Goal: Information Seeking & Learning: Learn about a topic

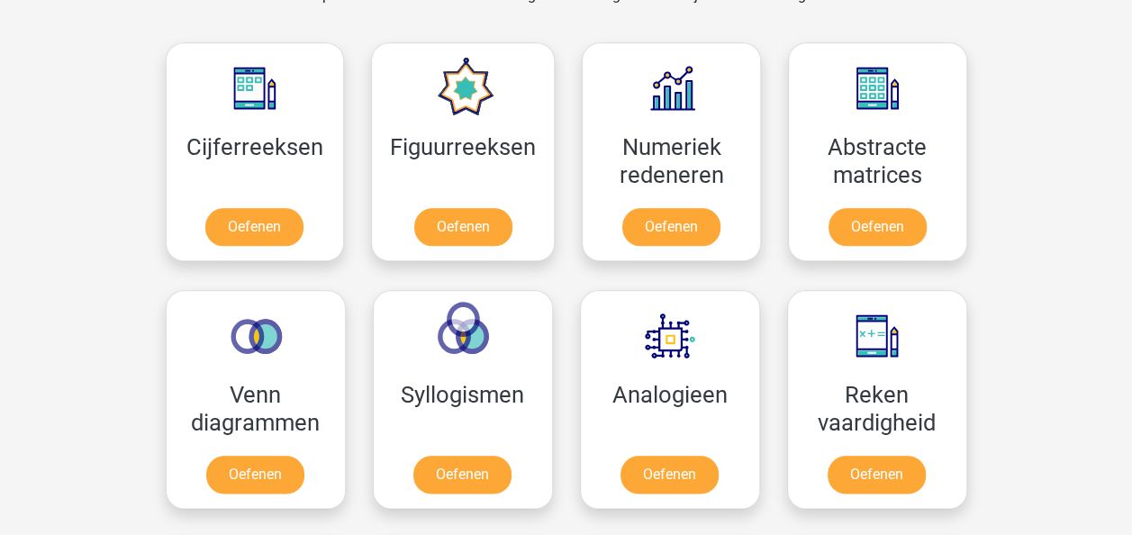
scroll to position [810, 0]
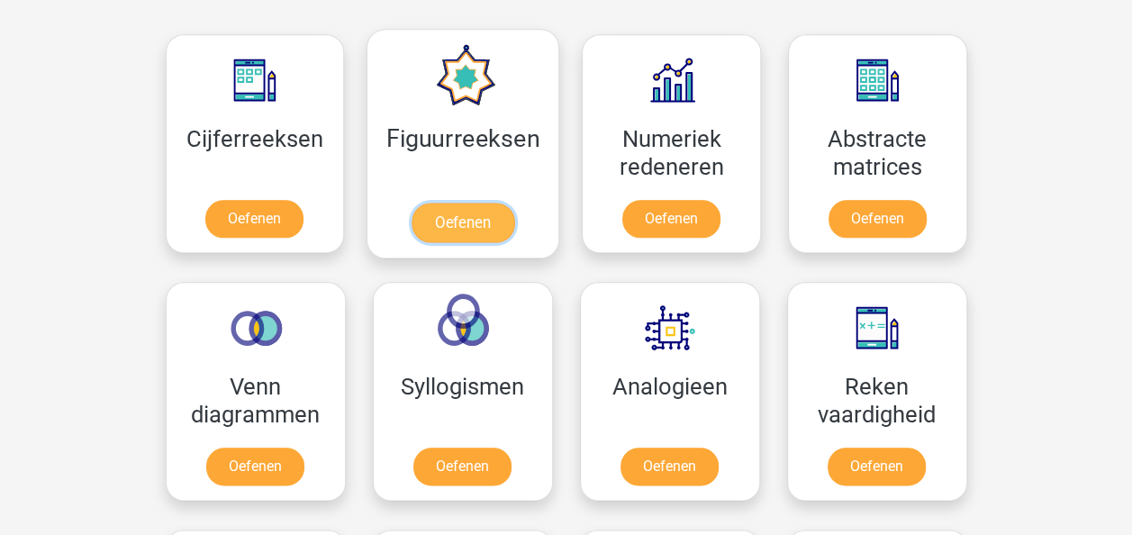
click at [492, 212] on link "Oefenen" at bounding box center [462, 223] width 103 height 40
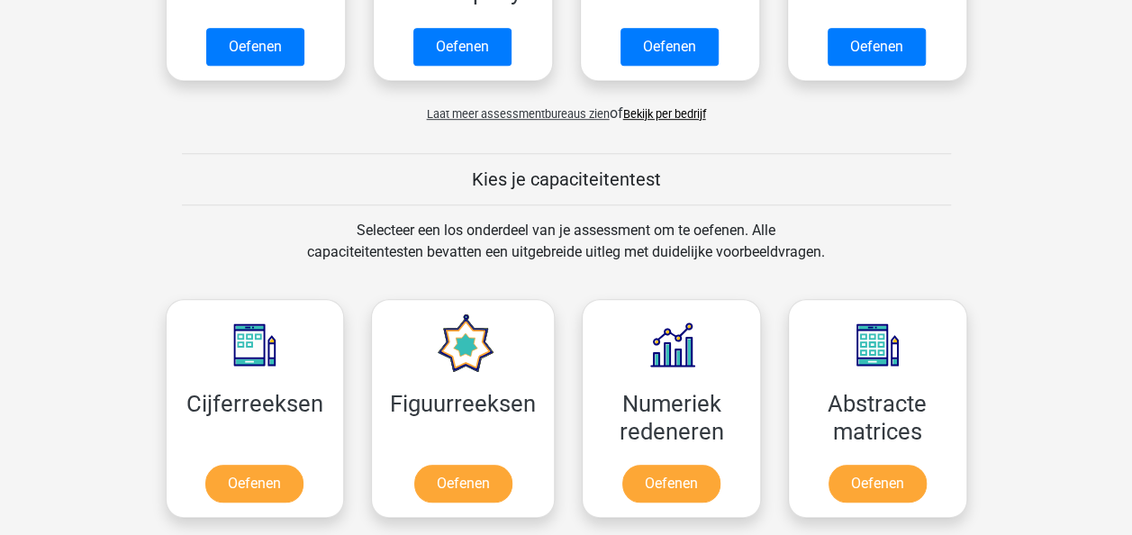
scroll to position [540, 0]
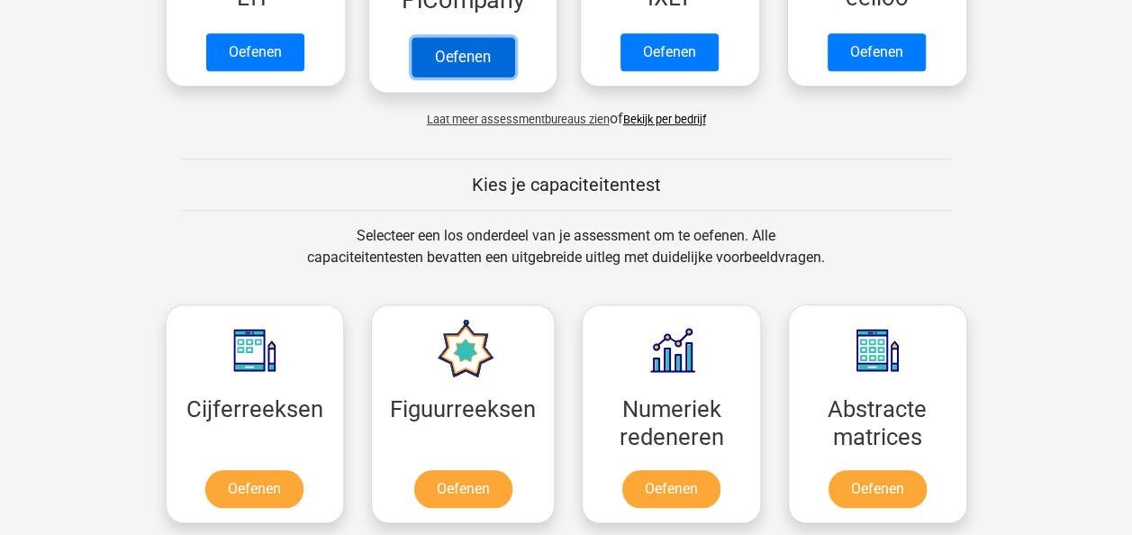
click at [465, 56] on link "Oefenen" at bounding box center [462, 57] width 103 height 40
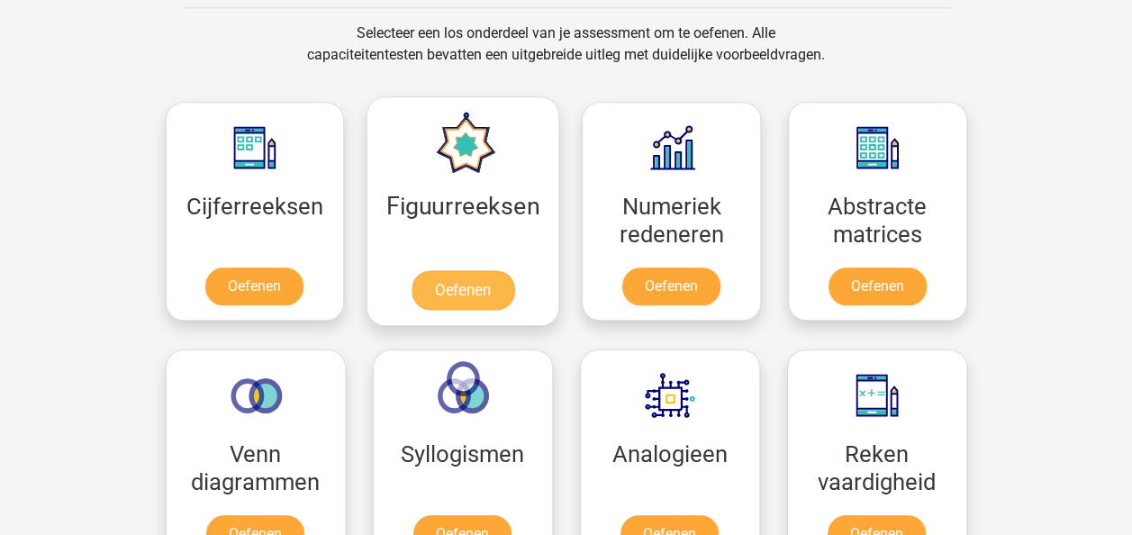
scroll to position [810, 0]
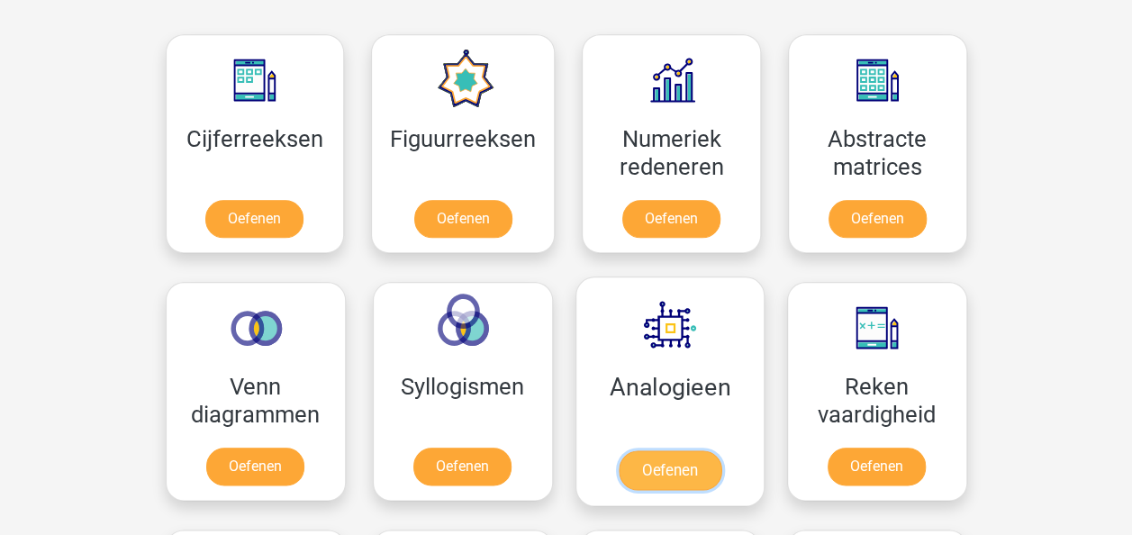
click at [668, 454] on link "Oefenen" at bounding box center [669, 470] width 103 height 40
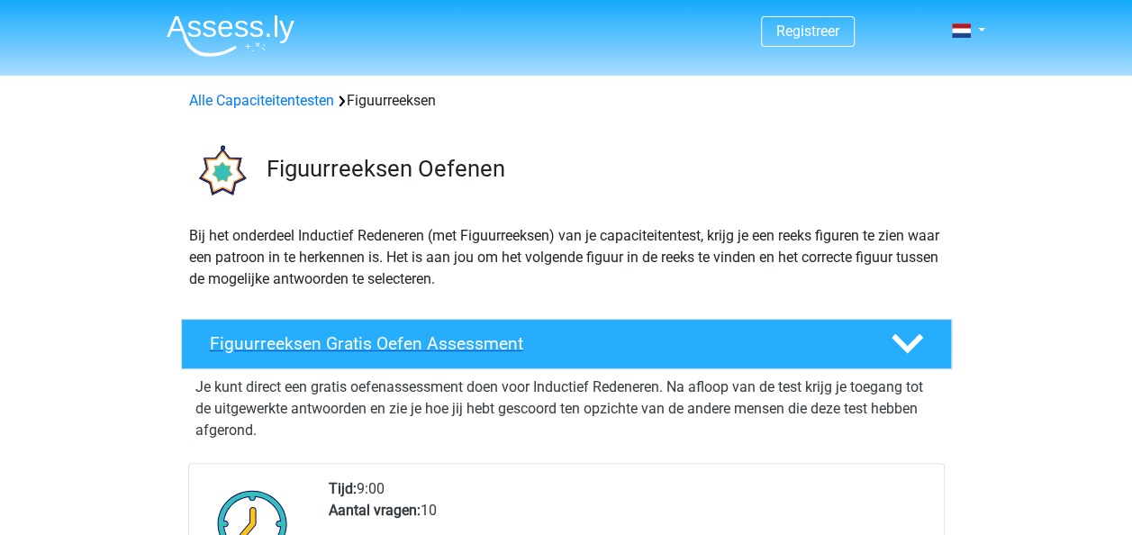
click at [464, 341] on h4 "Figuurreeksen Gratis Oefen Assessment" at bounding box center [536, 343] width 652 height 21
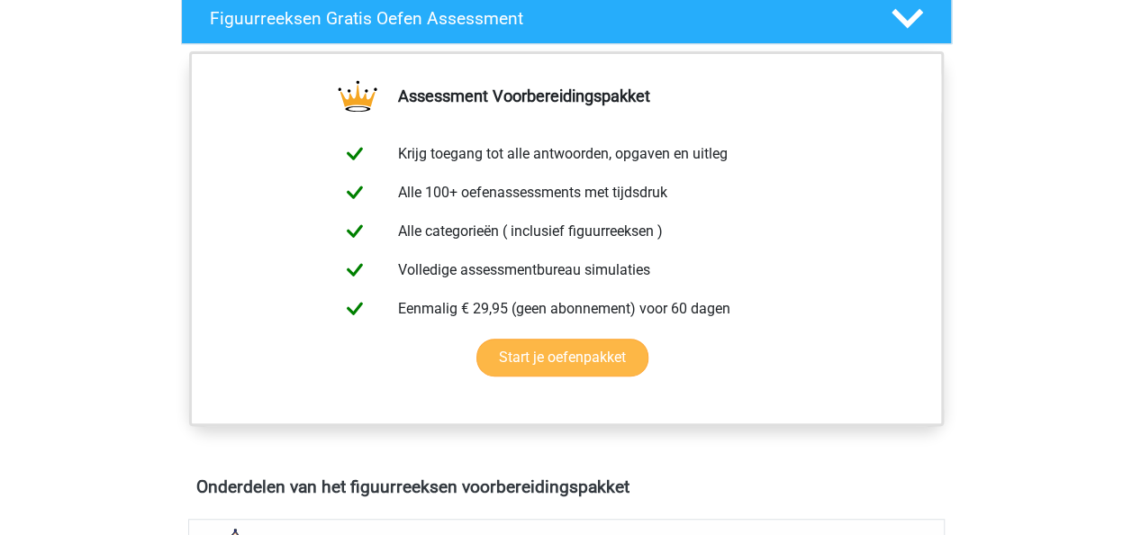
scroll to position [360, 0]
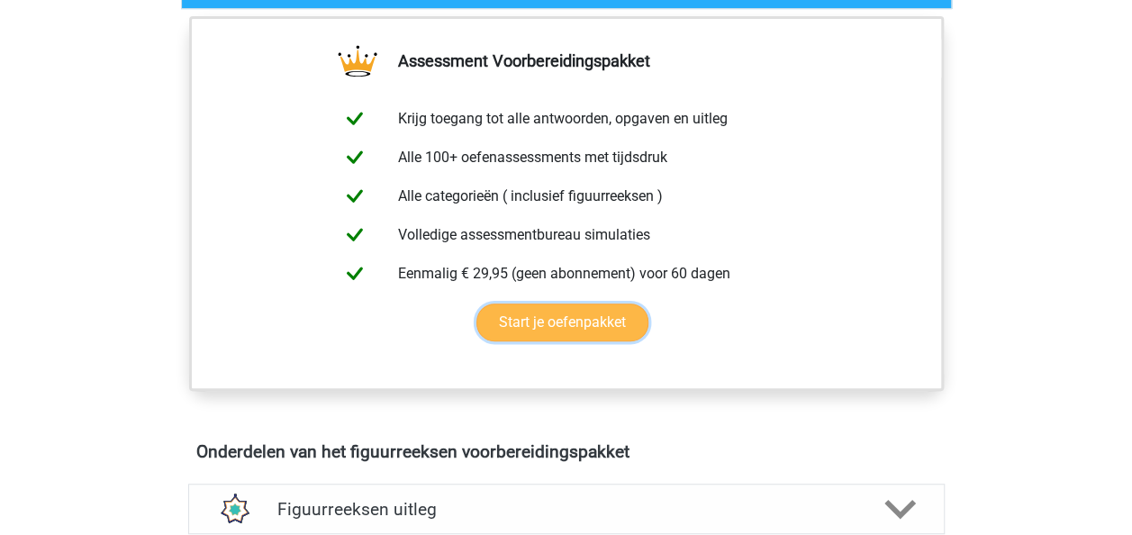
click at [612, 320] on link "Start je oefenpakket" at bounding box center [562, 322] width 172 height 38
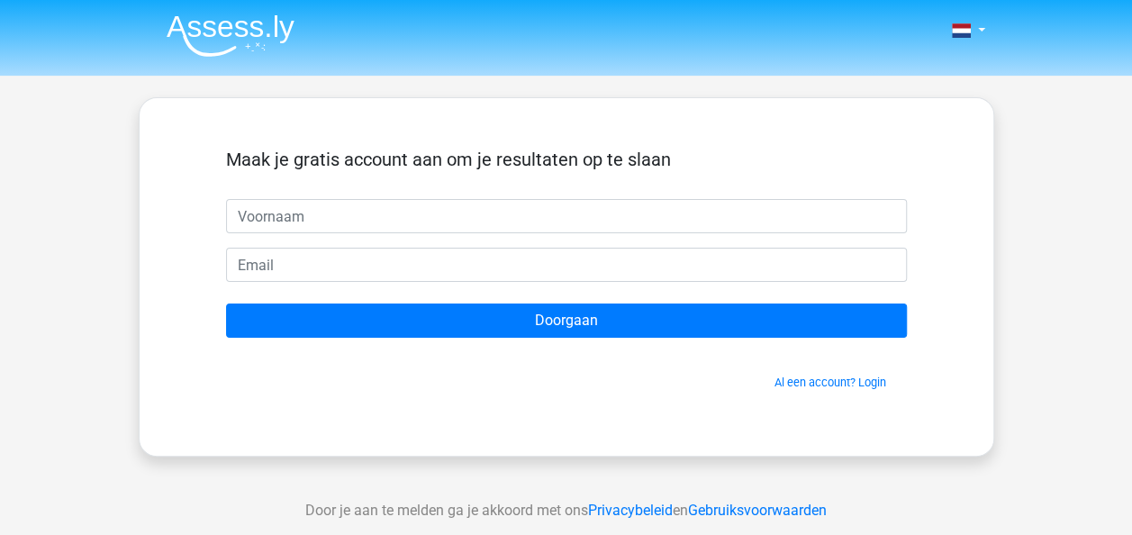
click at [484, 221] on input "text" at bounding box center [566, 216] width 681 height 34
type input "Marijke"
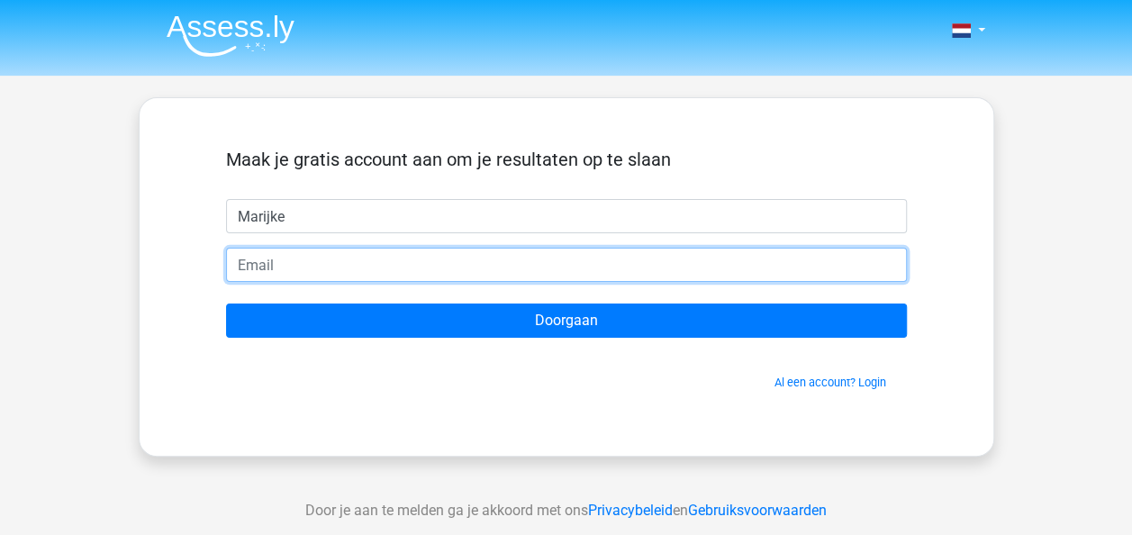
click at [457, 260] on input "email" at bounding box center [566, 265] width 681 height 34
type input "[EMAIL_ADDRESS][DOMAIN_NAME]"
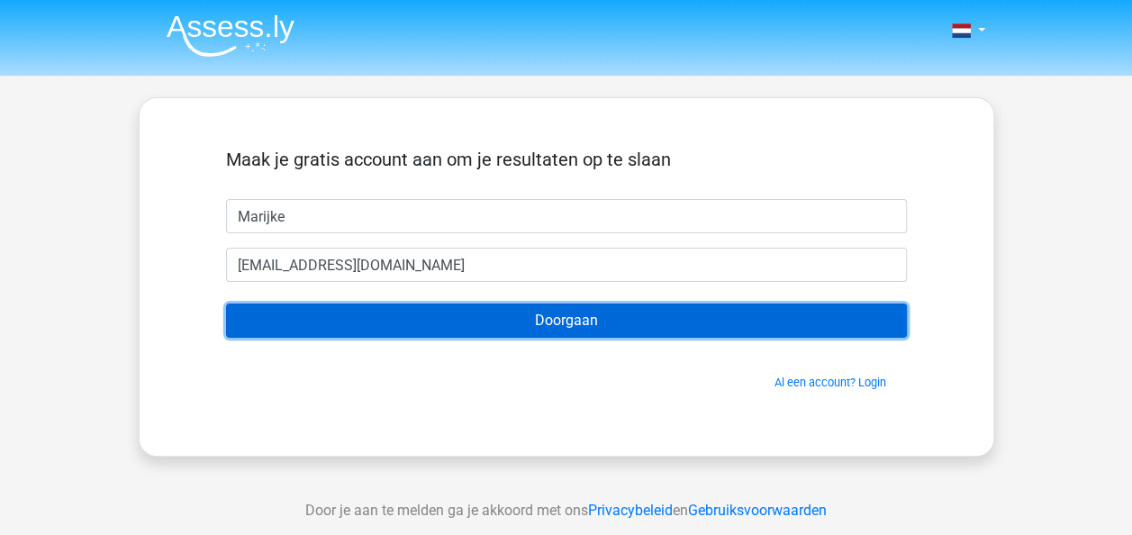
click at [500, 318] on input "Doorgaan" at bounding box center [566, 320] width 681 height 34
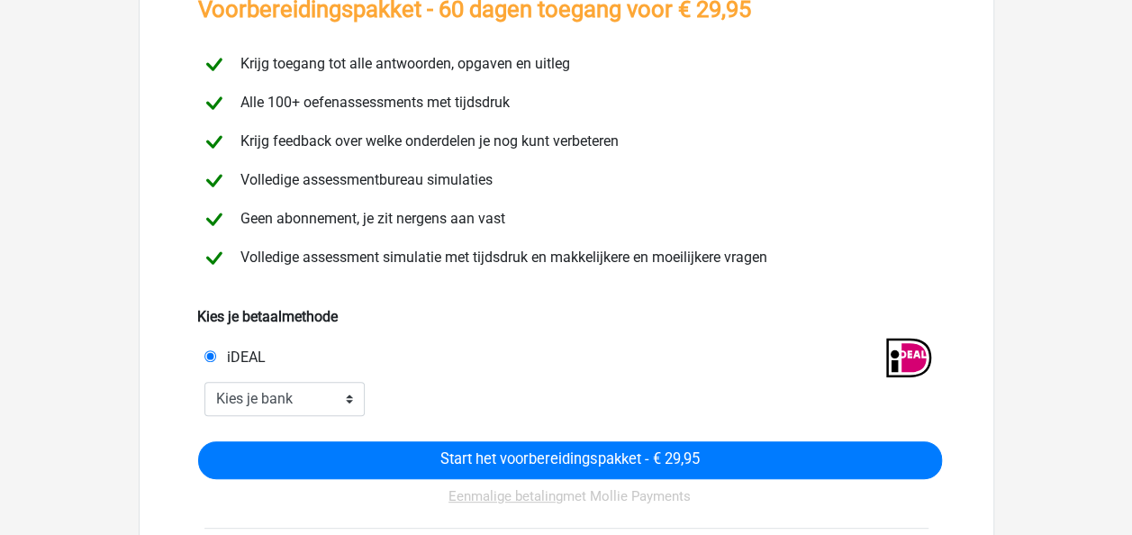
scroll to position [180, 0]
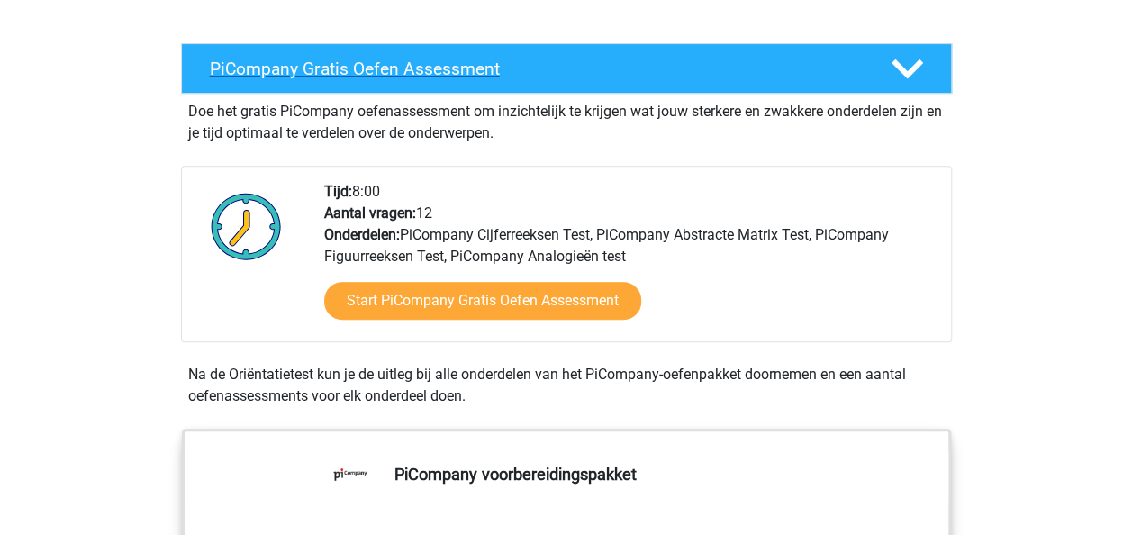
scroll to position [360, 0]
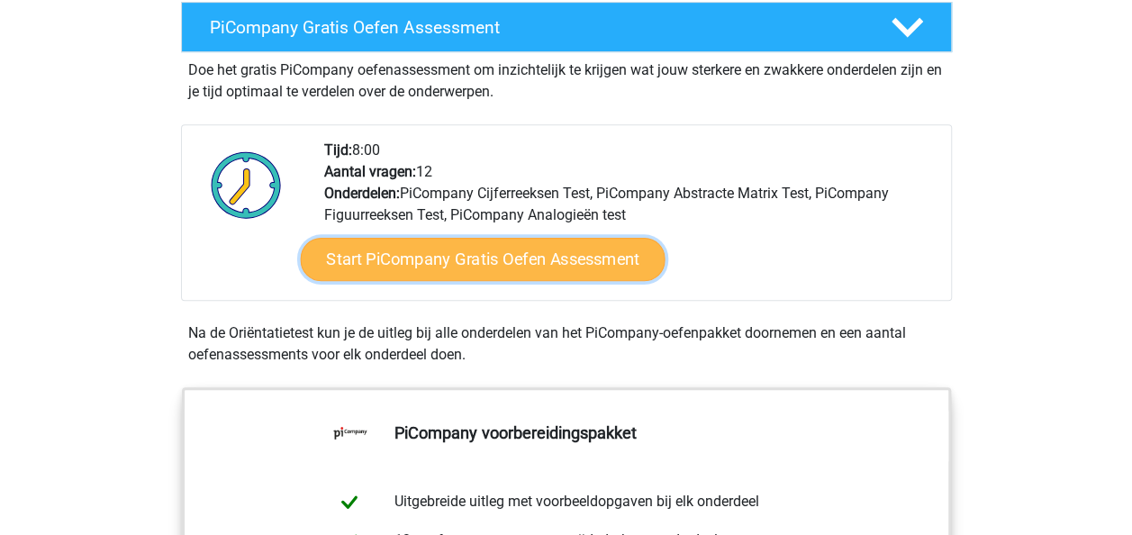
click at [514, 277] on link "Start PiCompany Gratis Oefen Assessment" at bounding box center [482, 259] width 365 height 43
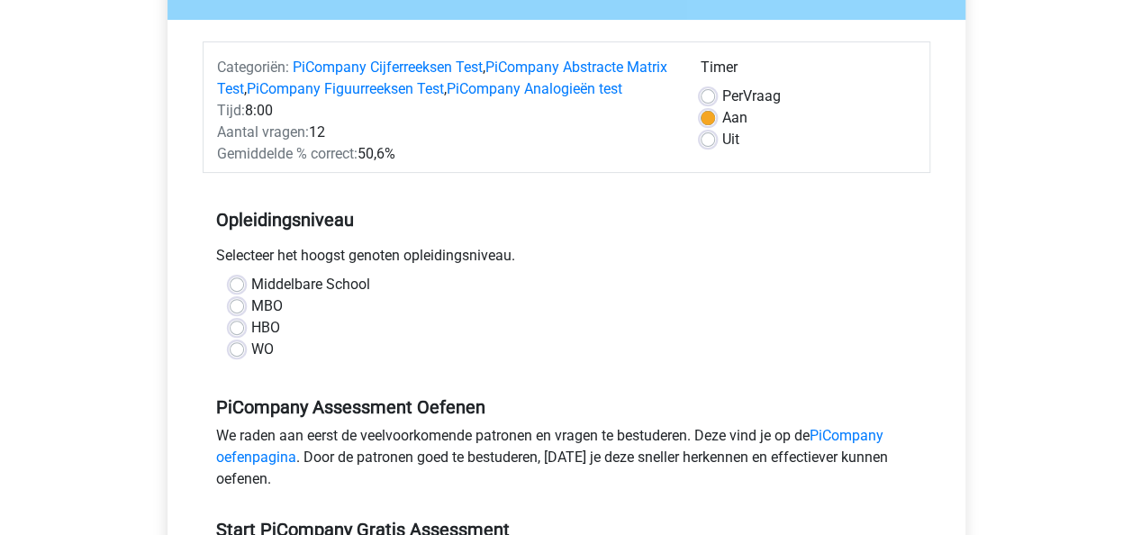
scroll to position [270, 0]
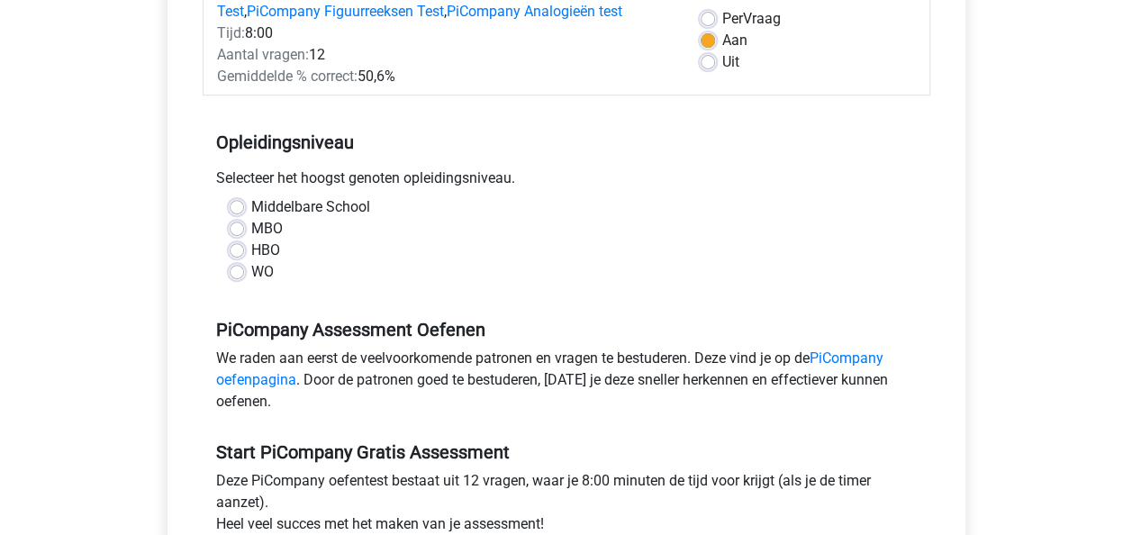
click at [269, 261] on label "HBO" at bounding box center [265, 250] width 29 height 22
click at [244, 257] on input "HBO" at bounding box center [237, 248] width 14 height 18
radio input "true"
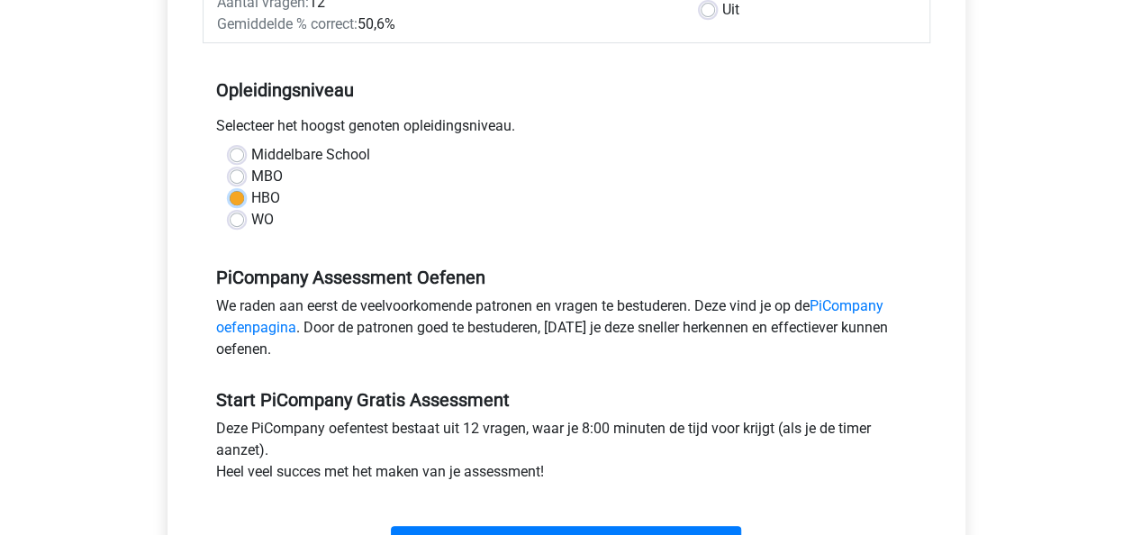
scroll to position [450, 0]
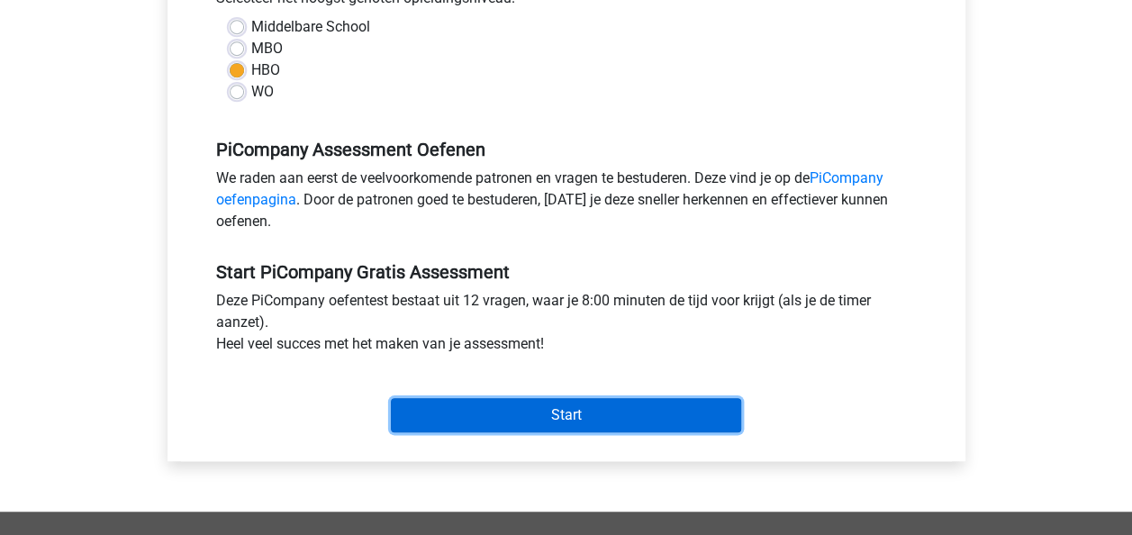
click at [439, 428] on input "Start" at bounding box center [566, 415] width 350 height 34
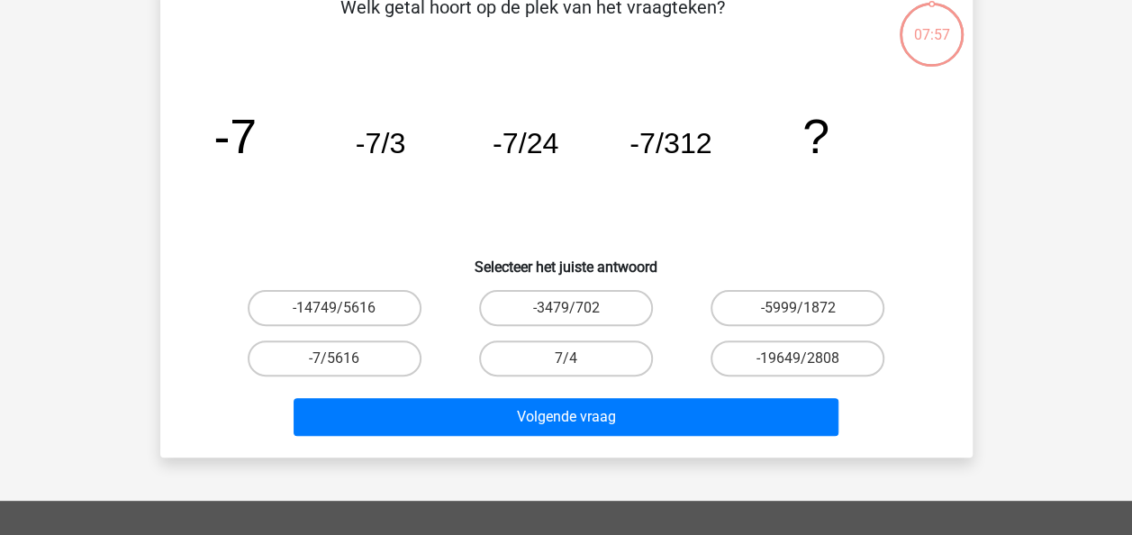
scroll to position [180, 0]
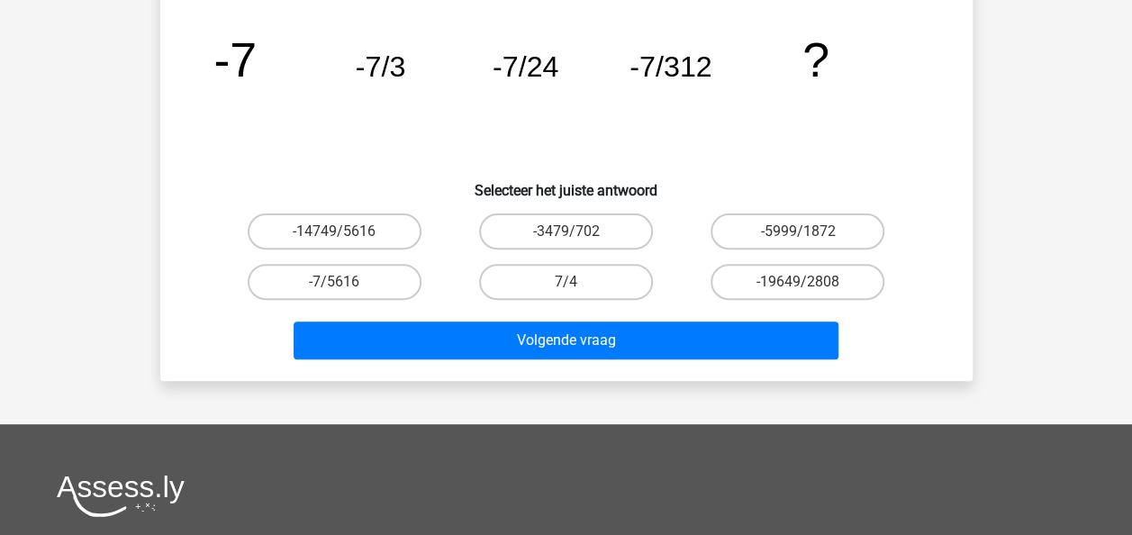
click at [537, 363] on div "Volgende vraag" at bounding box center [566, 343] width 695 height 45
click at [537, 360] on div "Volgende vraag" at bounding box center [566, 343] width 695 height 45
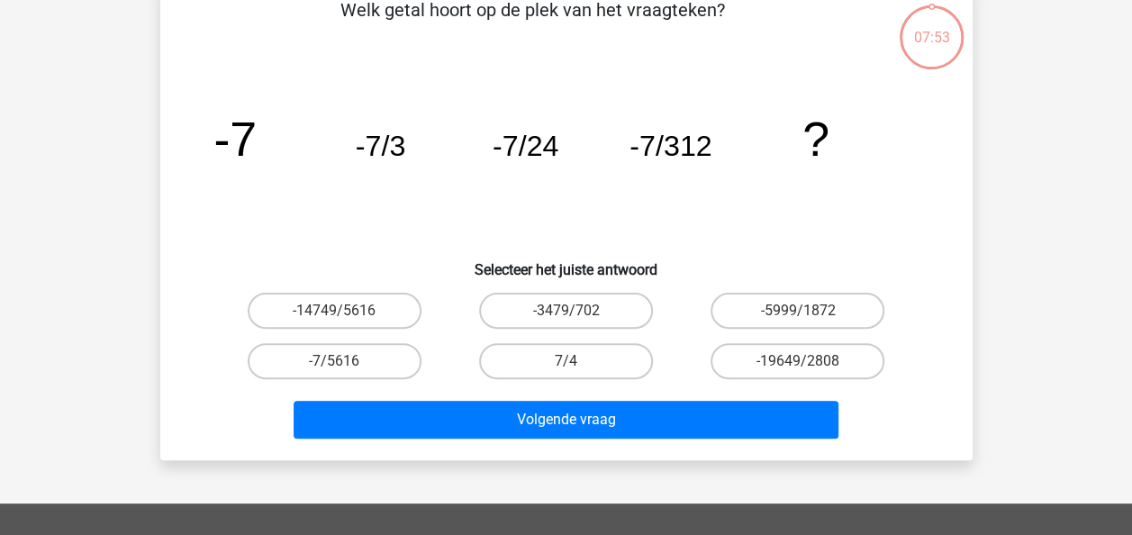
scroll to position [0, 0]
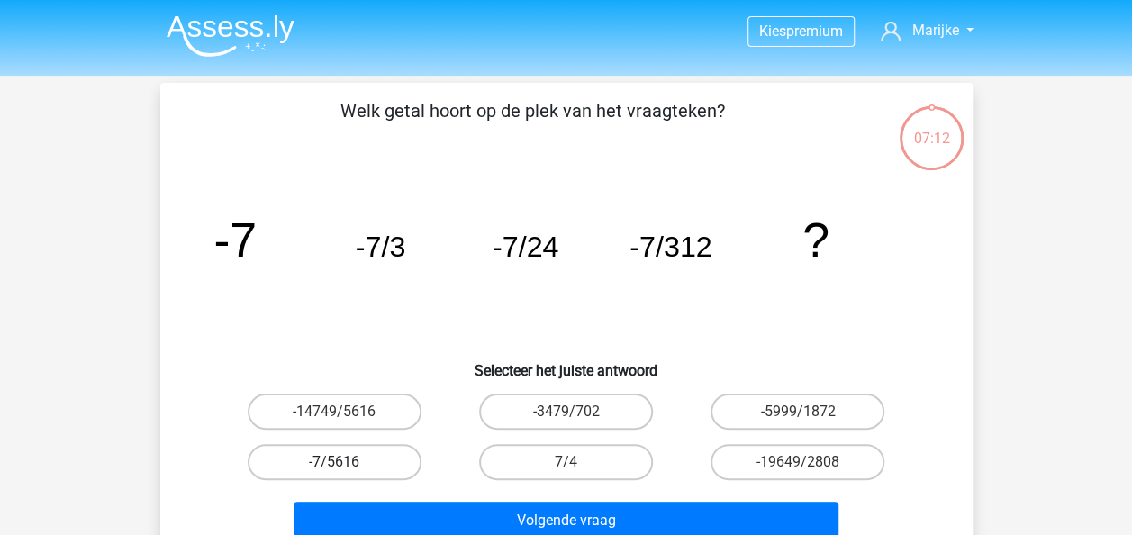
click at [368, 451] on label "-7/5616" at bounding box center [335, 462] width 174 height 36
click at [346, 462] on input "-7/5616" at bounding box center [340, 468] width 12 height 12
radio input "true"
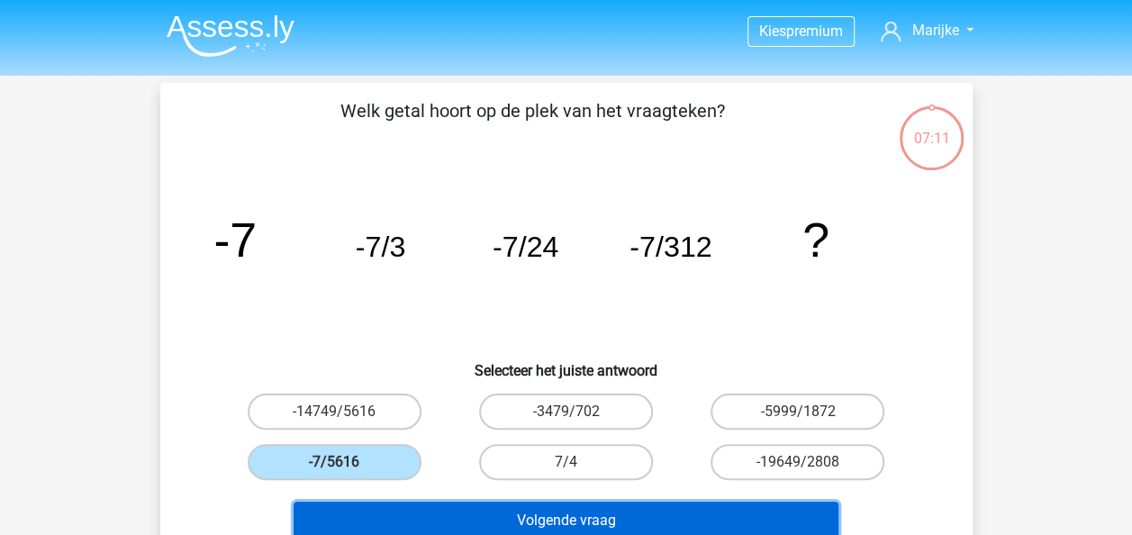
click at [609, 517] on button "Volgende vraag" at bounding box center [565, 520] width 545 height 38
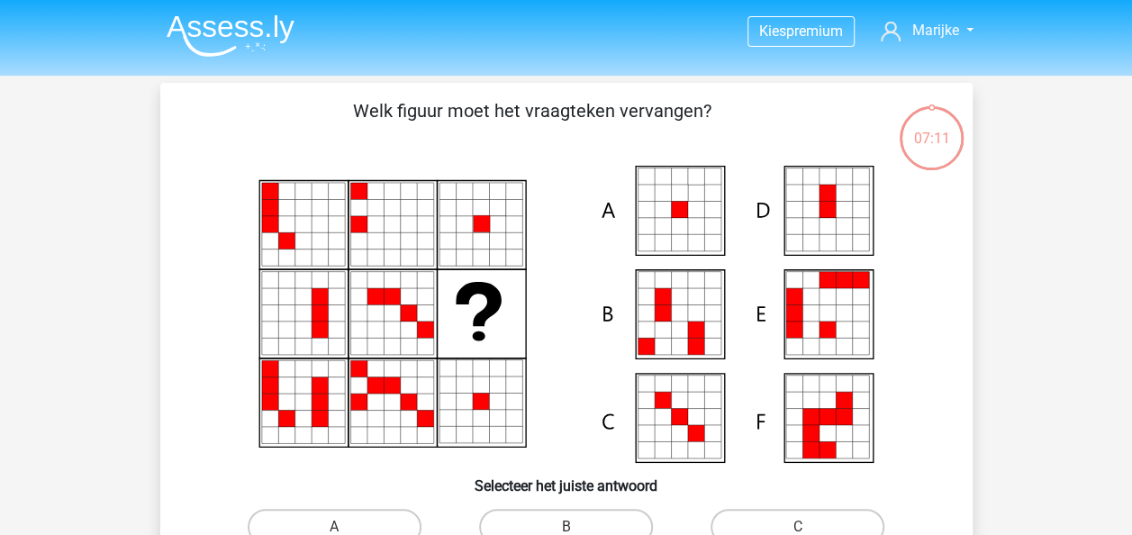
scroll to position [83, 0]
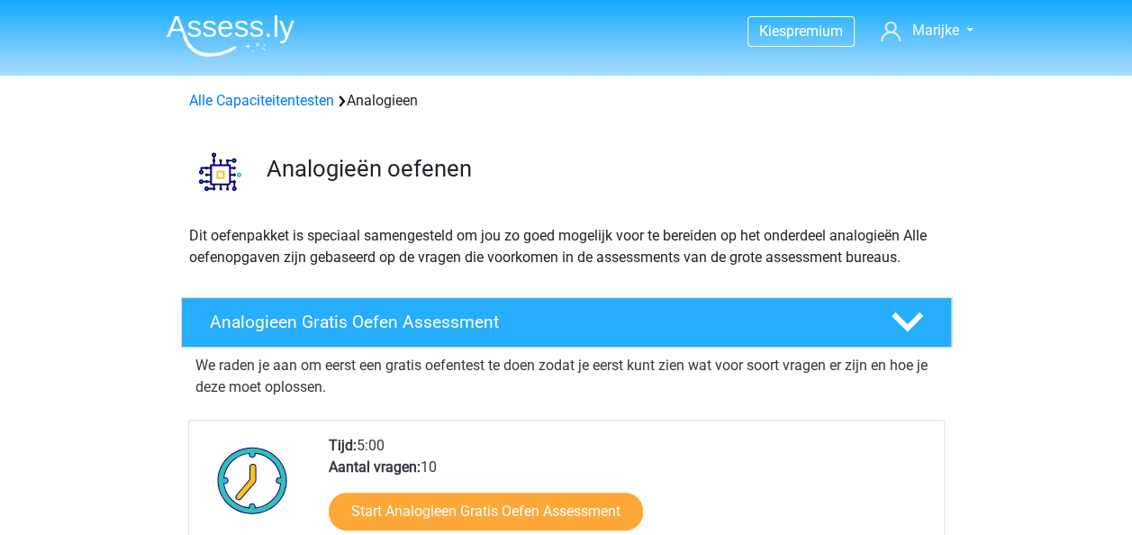
scroll to position [90, 0]
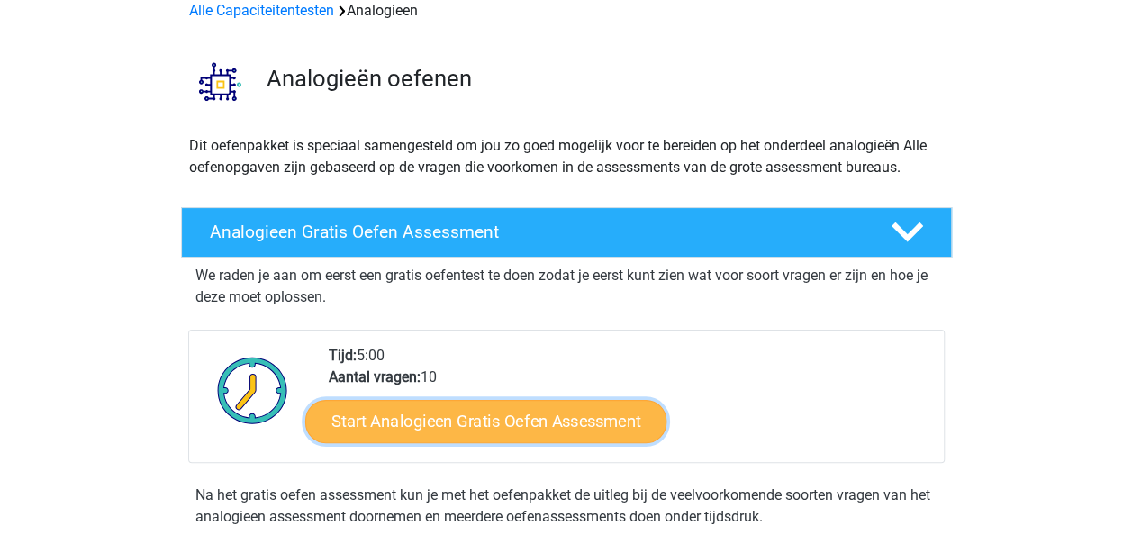
click at [541, 436] on link "Start Analogieen Gratis Oefen Assessment" at bounding box center [485, 420] width 361 height 43
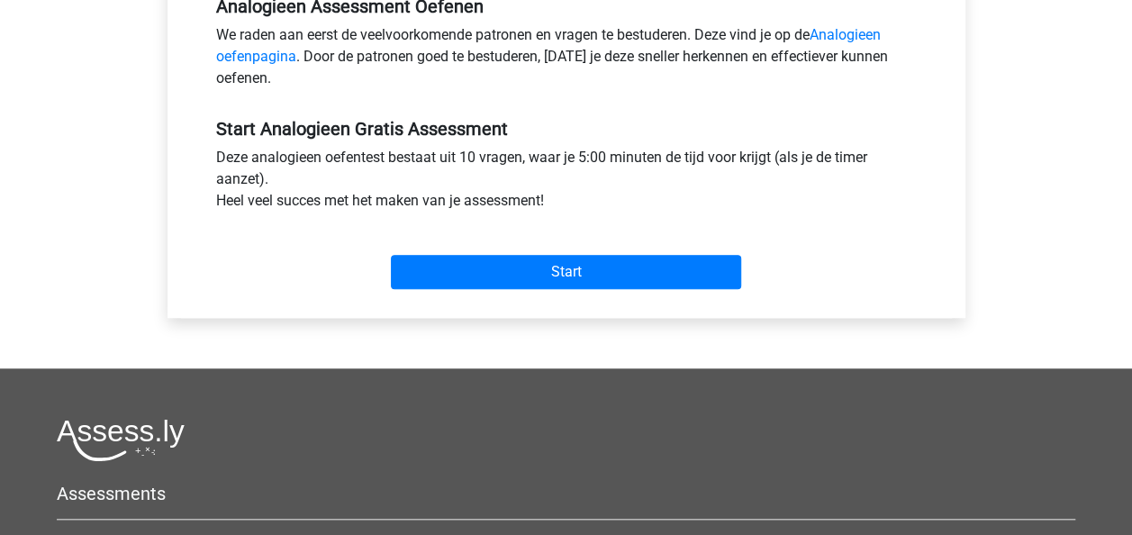
scroll to position [630, 0]
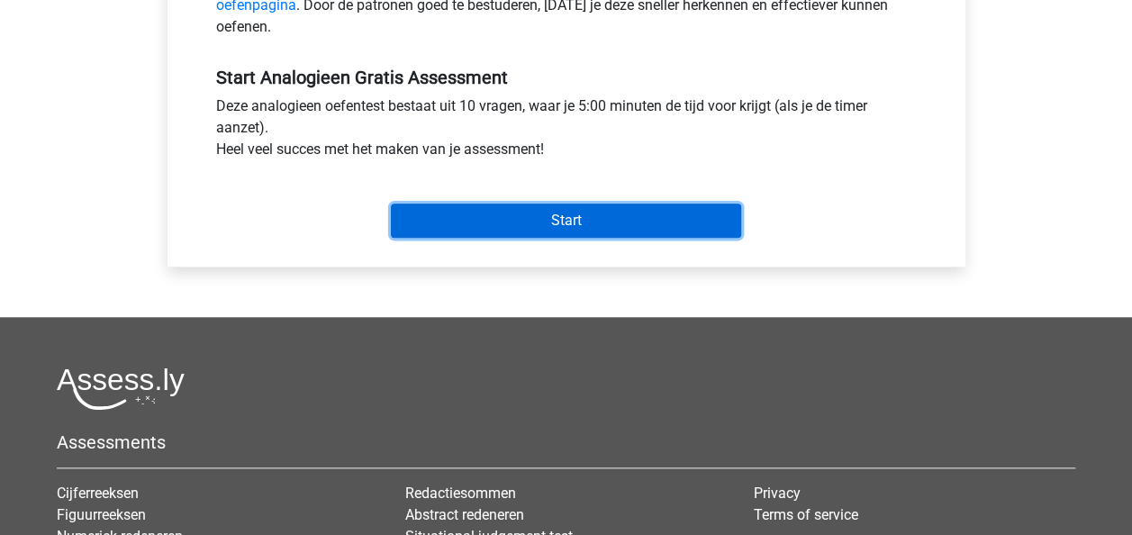
click at [601, 214] on input "Start" at bounding box center [566, 220] width 350 height 34
click at [686, 235] on input "Start" at bounding box center [566, 220] width 350 height 34
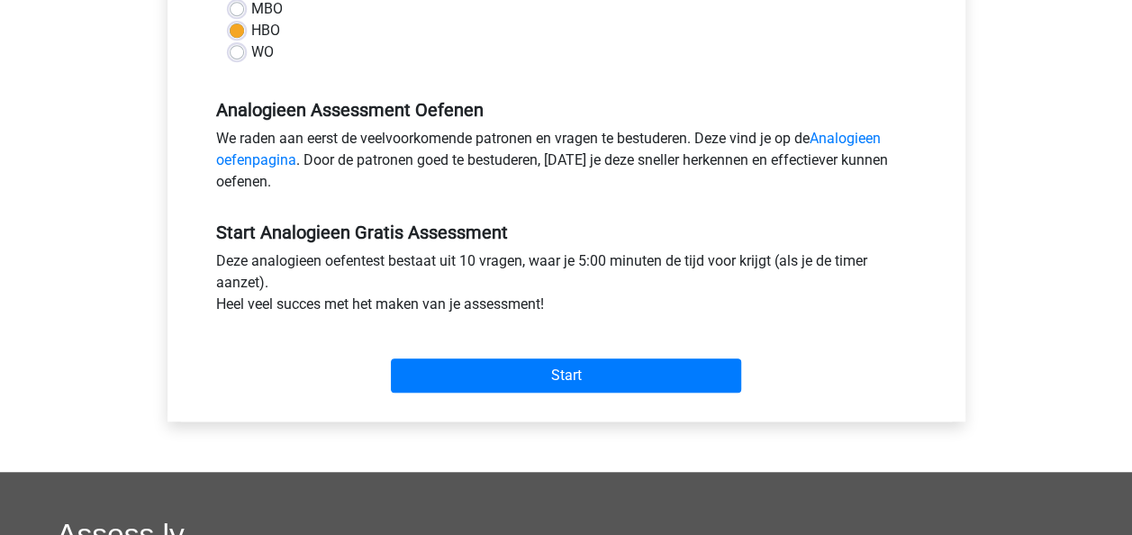
scroll to position [471, 0]
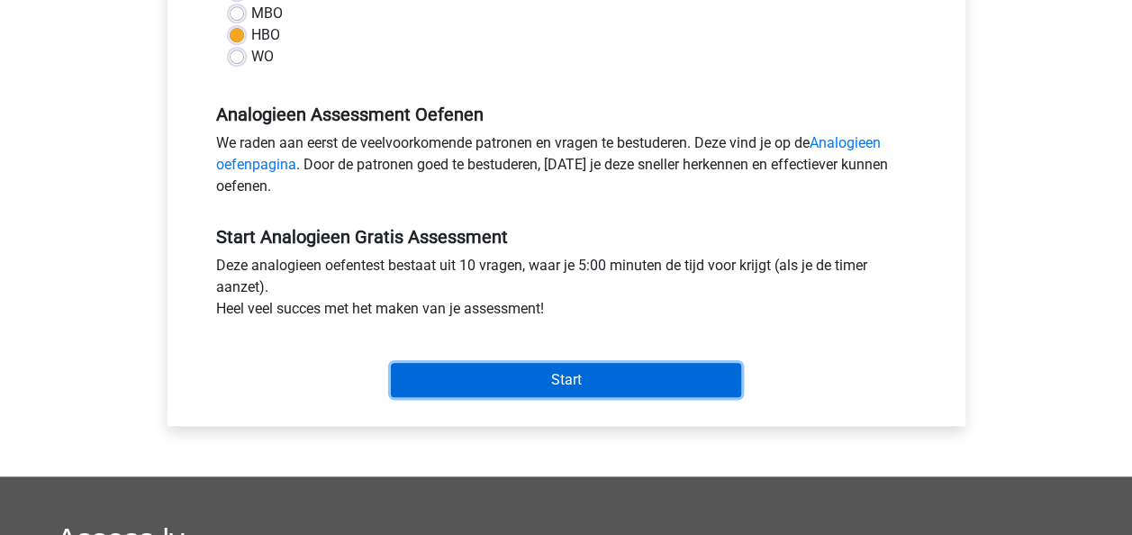
click at [563, 371] on input "Start" at bounding box center [566, 380] width 350 height 34
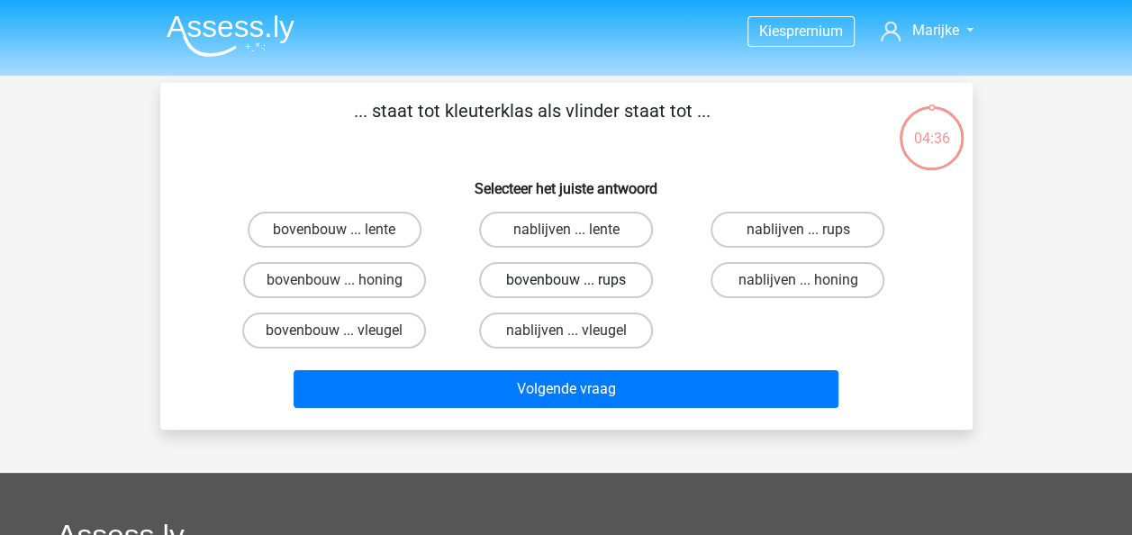
click at [589, 286] on label "bovenbouw ... rups" at bounding box center [566, 280] width 174 height 36
click at [577, 286] on input "bovenbouw ... rups" at bounding box center [571, 286] width 12 height 12
radio input "true"
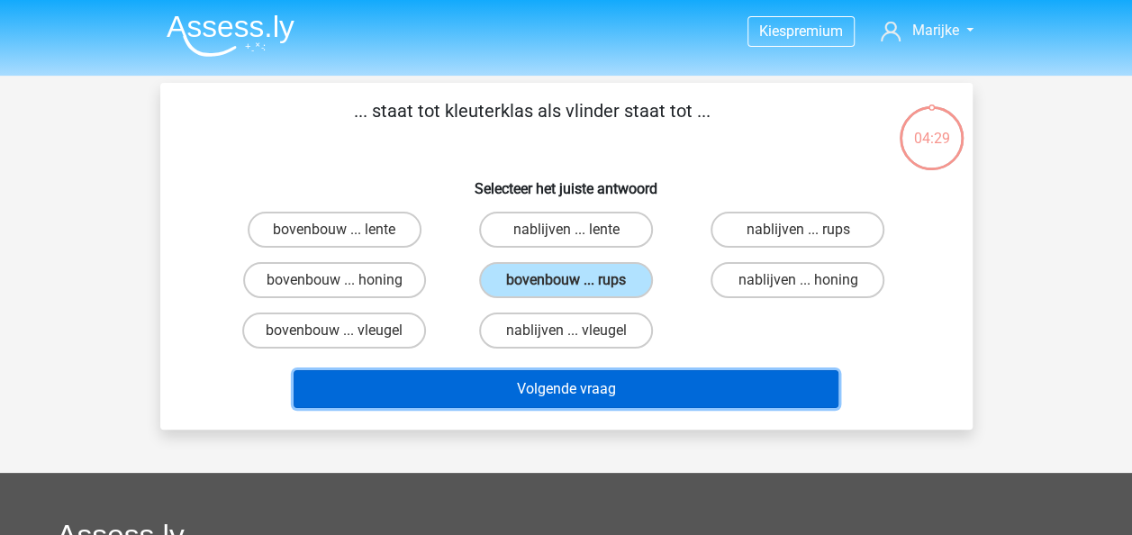
click at [555, 375] on button "Volgende vraag" at bounding box center [565, 389] width 545 height 38
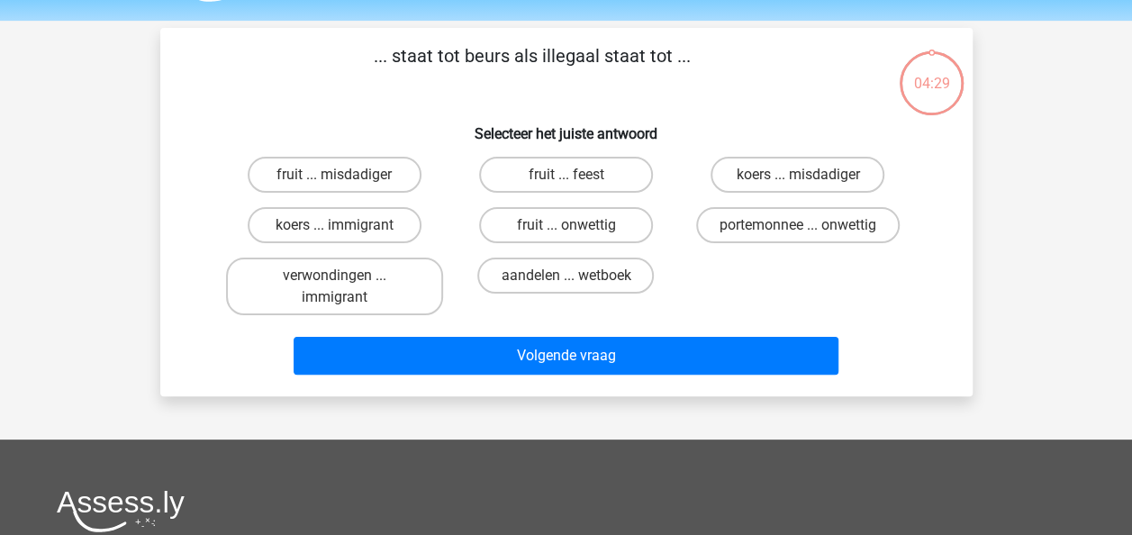
scroll to position [83, 0]
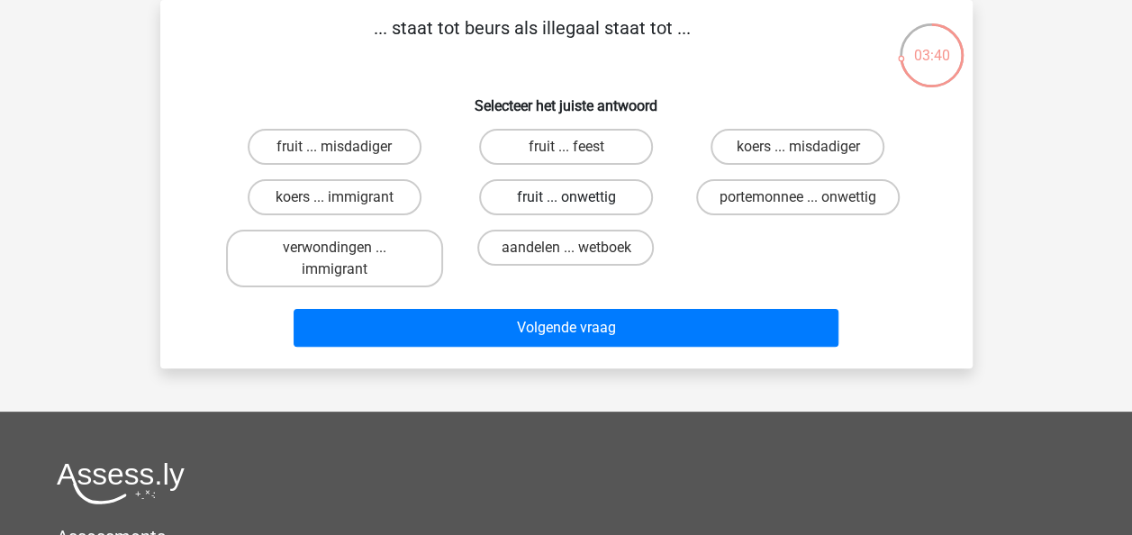
click at [583, 200] on label "fruit ... onwettig" at bounding box center [566, 197] width 174 height 36
click at [577, 200] on input "fruit ... onwettig" at bounding box center [571, 203] width 12 height 12
radio input "true"
click at [846, 144] on label "koers ... misdadiger" at bounding box center [797, 147] width 174 height 36
click at [809, 147] on input "koers ... misdadiger" at bounding box center [804, 153] width 12 height 12
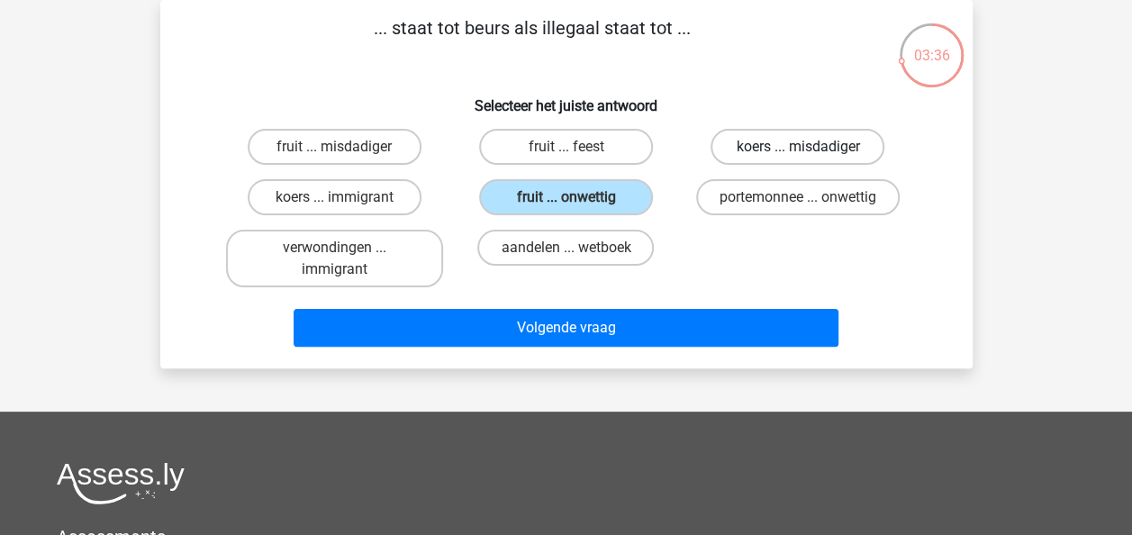
radio input "true"
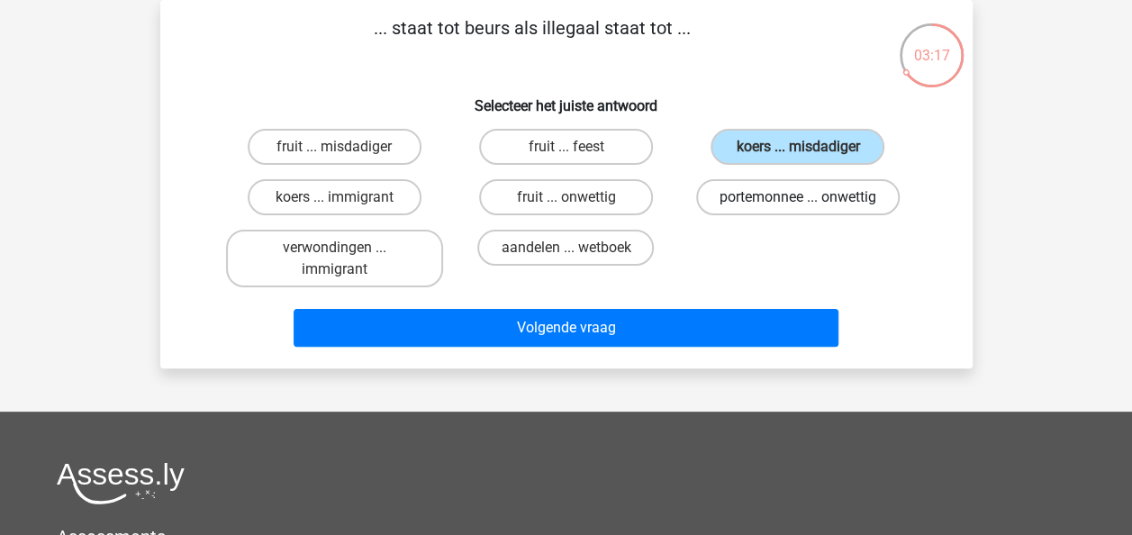
click at [848, 199] on label "portemonnee ... onwettig" at bounding box center [797, 197] width 203 height 36
click at [809, 199] on input "portemonnee ... onwettig" at bounding box center [804, 203] width 12 height 12
radio input "true"
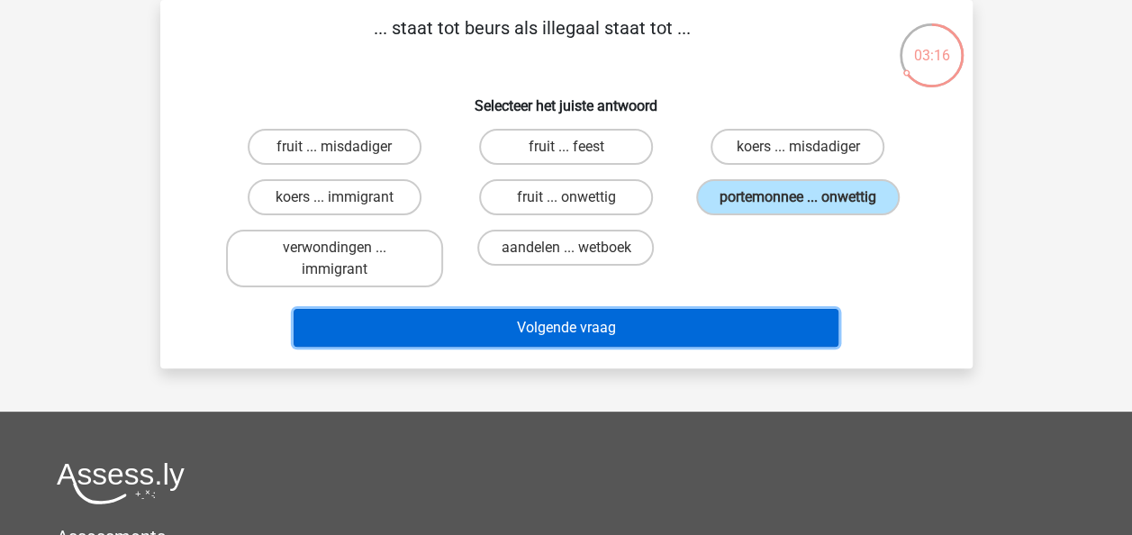
click at [702, 328] on button "Volgende vraag" at bounding box center [565, 328] width 545 height 38
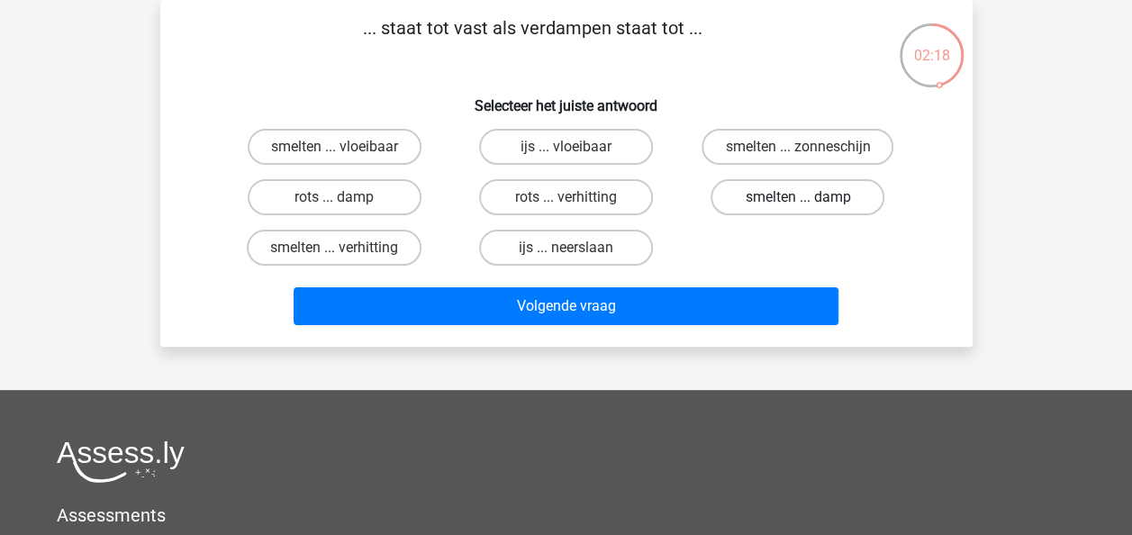
click at [832, 180] on label "smelten ... damp" at bounding box center [797, 197] width 174 height 36
click at [809, 197] on input "smelten ... damp" at bounding box center [804, 203] width 12 height 12
radio input "true"
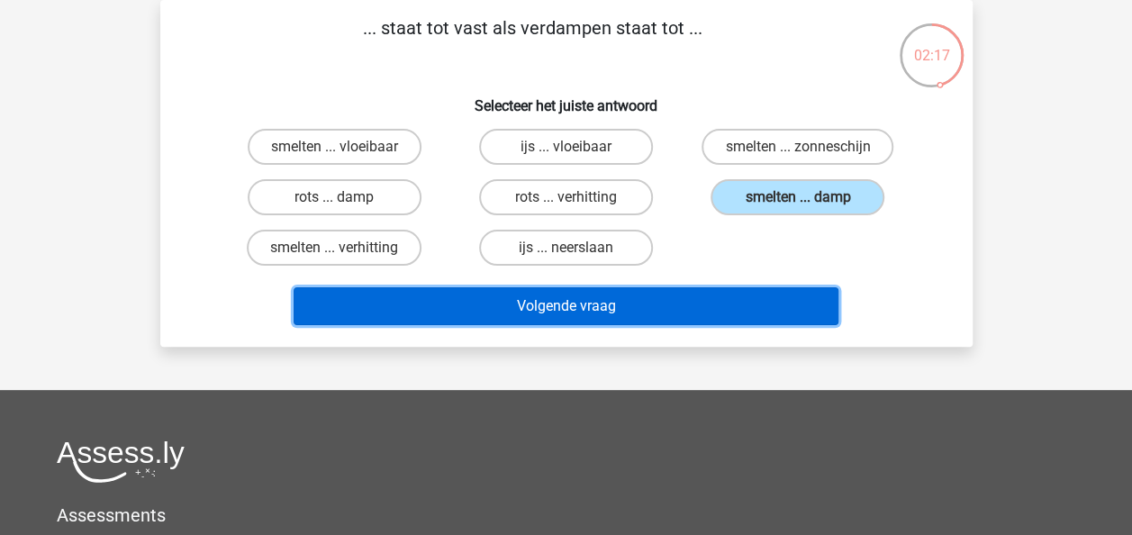
drag, startPoint x: 614, startPoint y: 311, endPoint x: 557, endPoint y: 274, distance: 68.2
click at [615, 311] on button "Volgende vraag" at bounding box center [565, 306] width 545 height 38
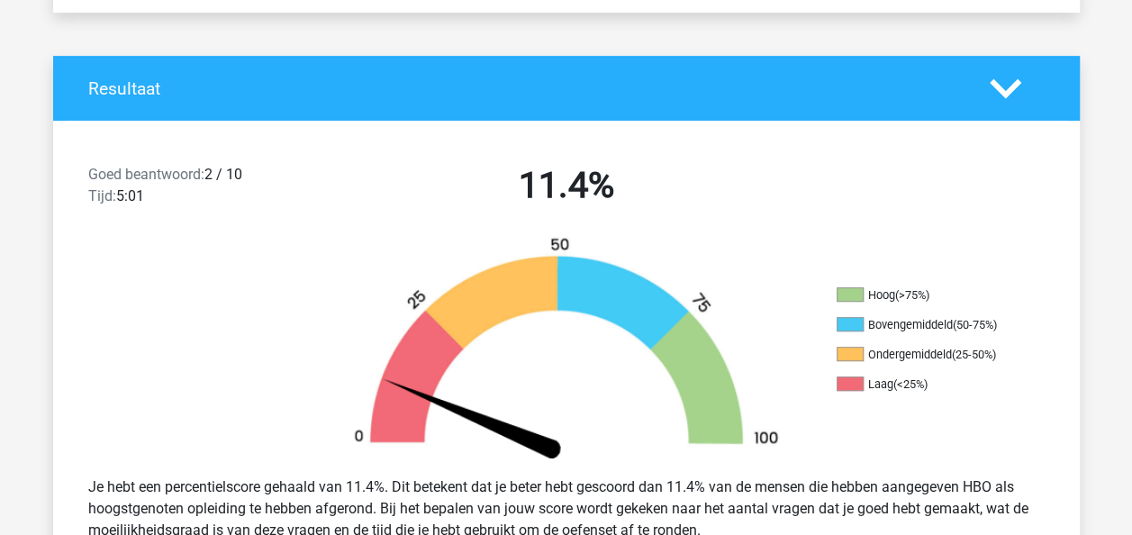
scroll to position [342, 0]
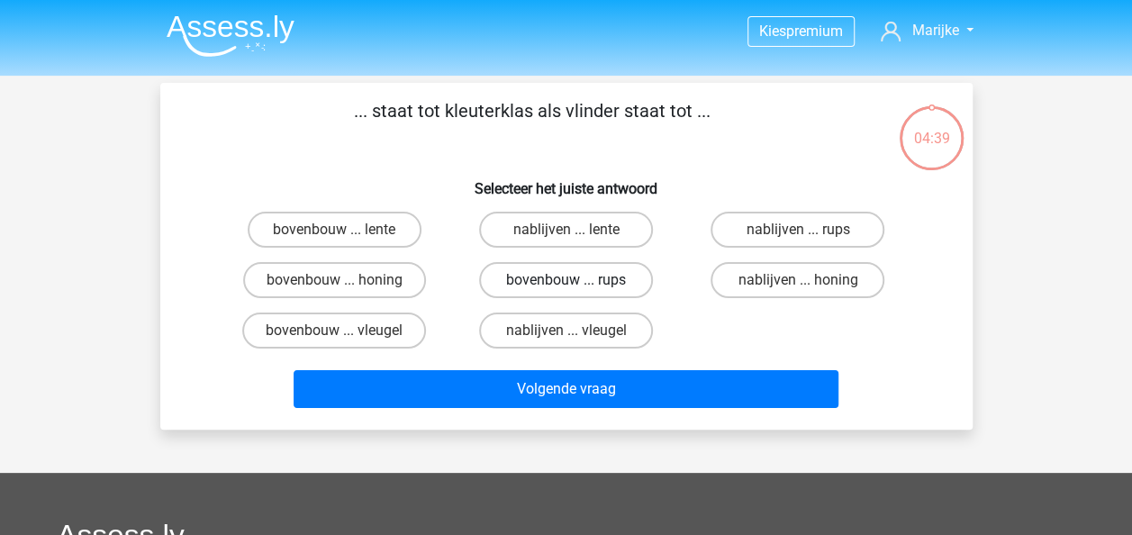
click at [535, 281] on label "bovenbouw ... rups" at bounding box center [566, 280] width 174 height 36
click at [565, 281] on input "bovenbouw ... rups" at bounding box center [571, 286] width 12 height 12
radio input "true"
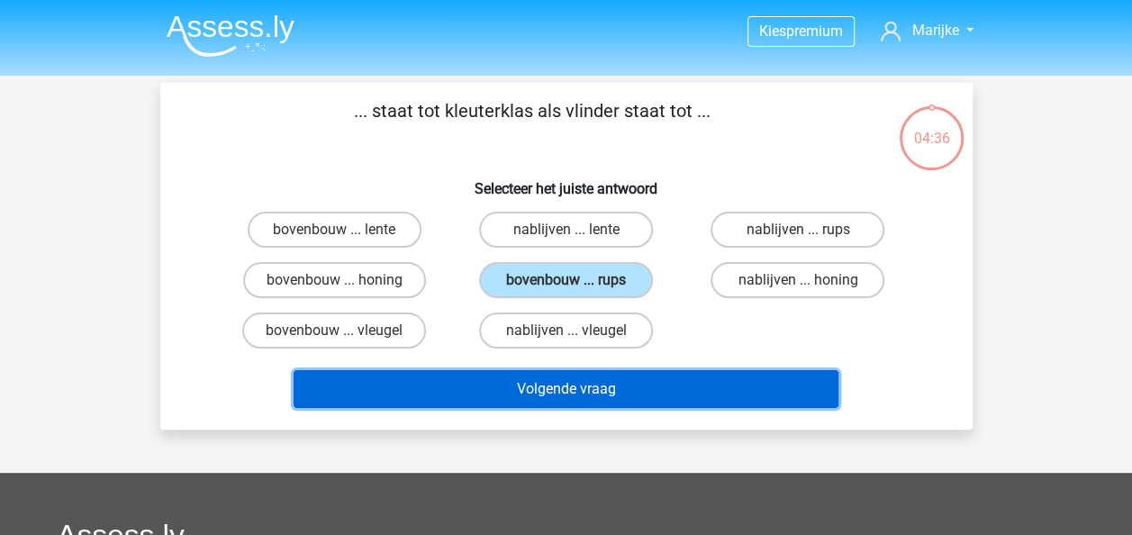
click at [543, 382] on button "Volgende vraag" at bounding box center [565, 389] width 545 height 38
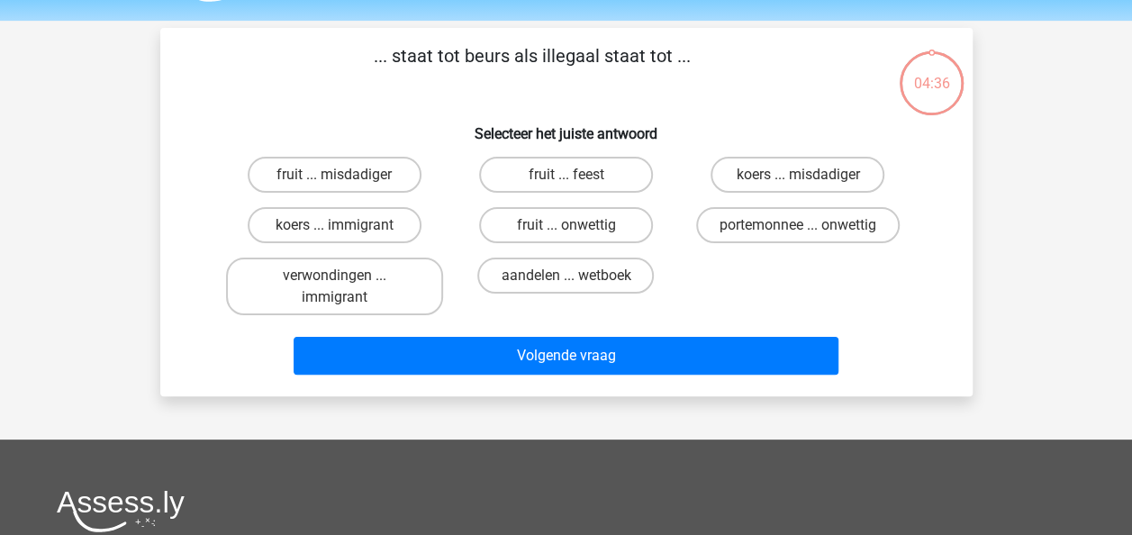
scroll to position [83, 0]
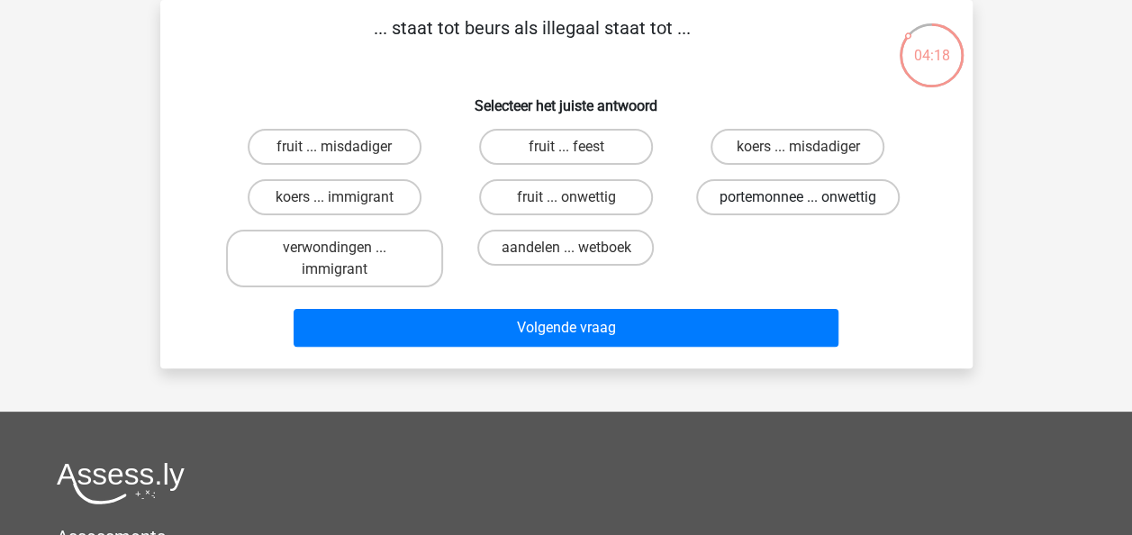
click at [787, 204] on label "portemonnee ... onwettig" at bounding box center [797, 197] width 203 height 36
click at [798, 204] on input "portemonnee ... onwettig" at bounding box center [804, 203] width 12 height 12
radio input "true"
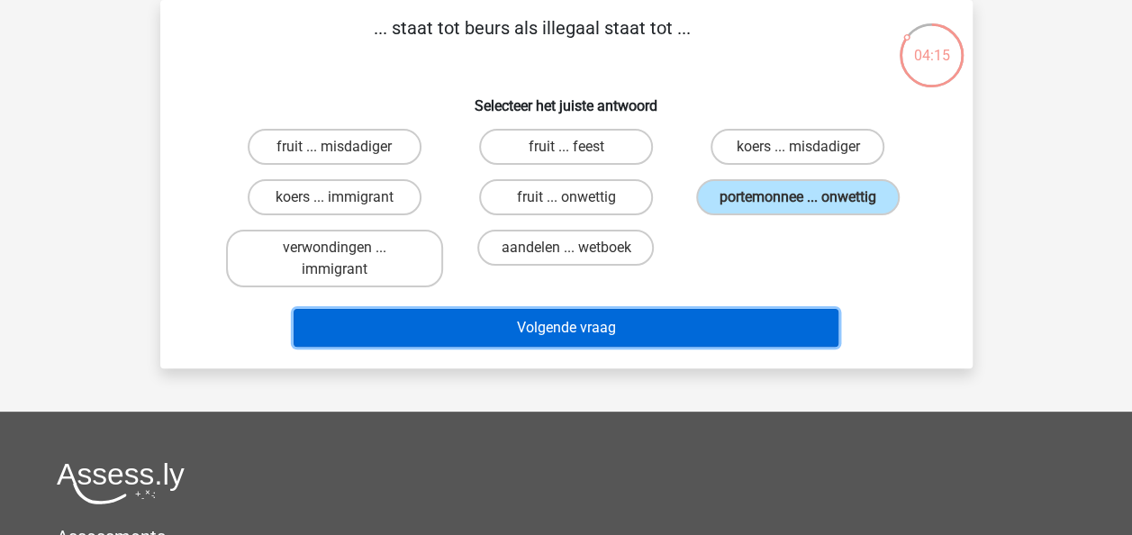
click at [646, 323] on button "Volgende vraag" at bounding box center [565, 328] width 545 height 38
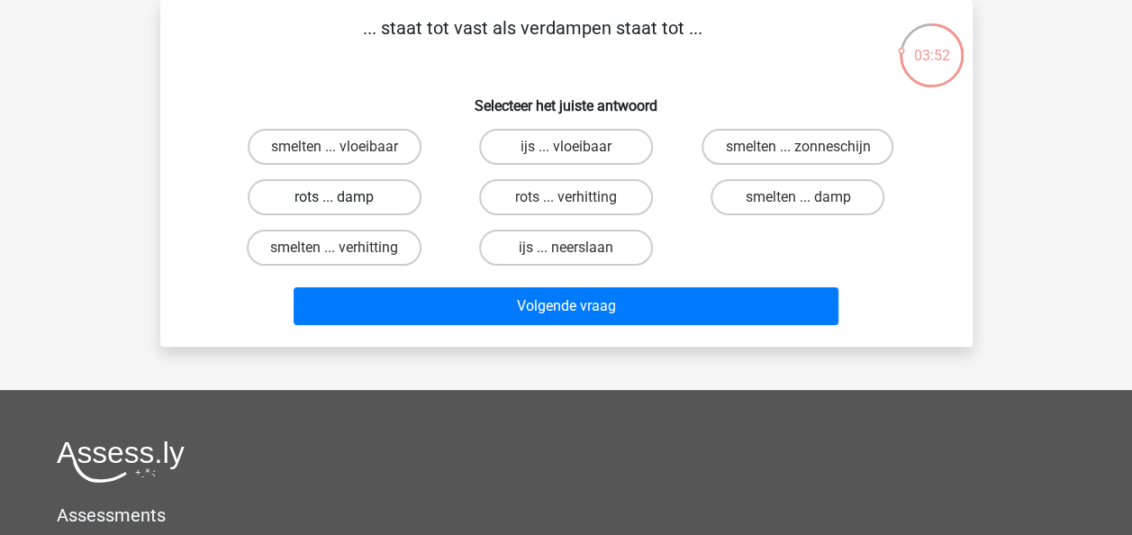
click at [366, 196] on label "rots ... damp" at bounding box center [335, 197] width 174 height 36
click at [346, 197] on input "rots ... damp" at bounding box center [340, 203] width 12 height 12
radio input "true"
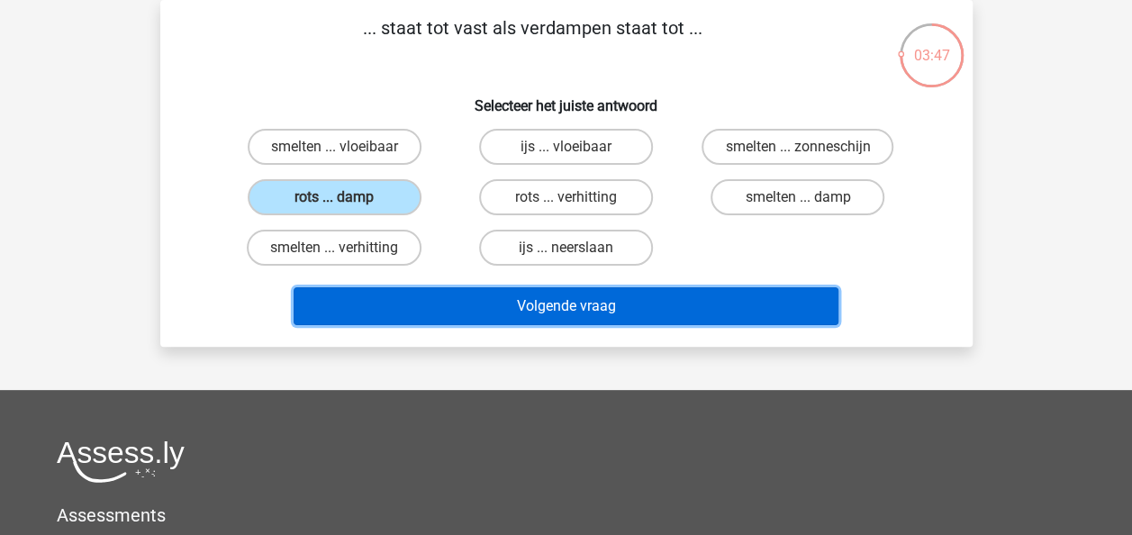
click at [533, 306] on button "Volgende vraag" at bounding box center [565, 306] width 545 height 38
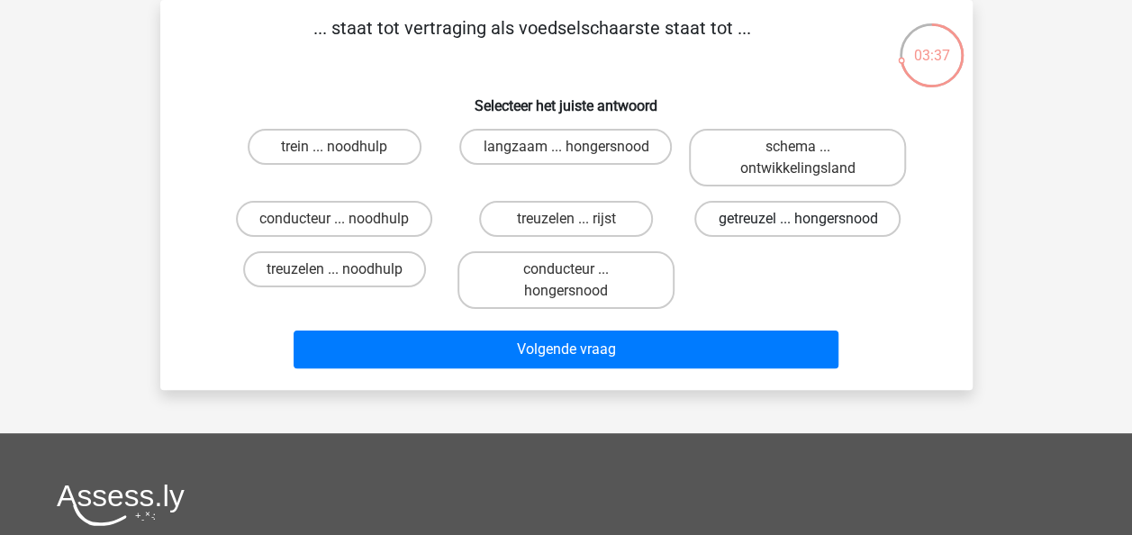
click at [789, 227] on label "getreuzel ... hongersnood" at bounding box center [797, 219] width 206 height 36
click at [798, 227] on input "getreuzel ... hongersnood" at bounding box center [804, 225] width 12 height 12
radio input "true"
click at [609, 151] on label "langzaam ... hongersnood" at bounding box center [565, 147] width 212 height 36
click at [577, 151] on input "langzaam ... hongersnood" at bounding box center [571, 153] width 12 height 12
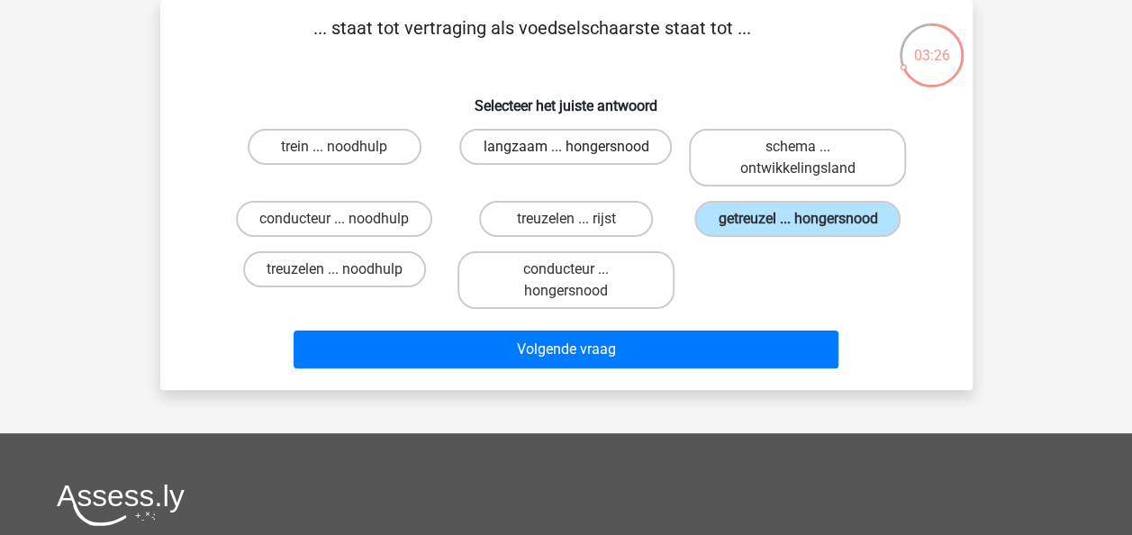
radio input "true"
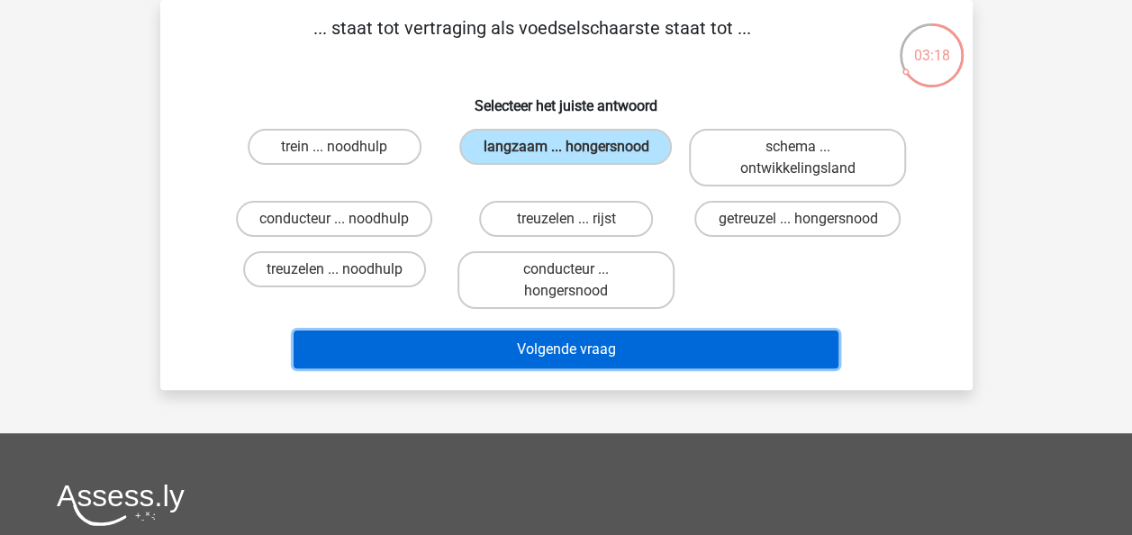
click at [670, 348] on button "Volgende vraag" at bounding box center [565, 349] width 545 height 38
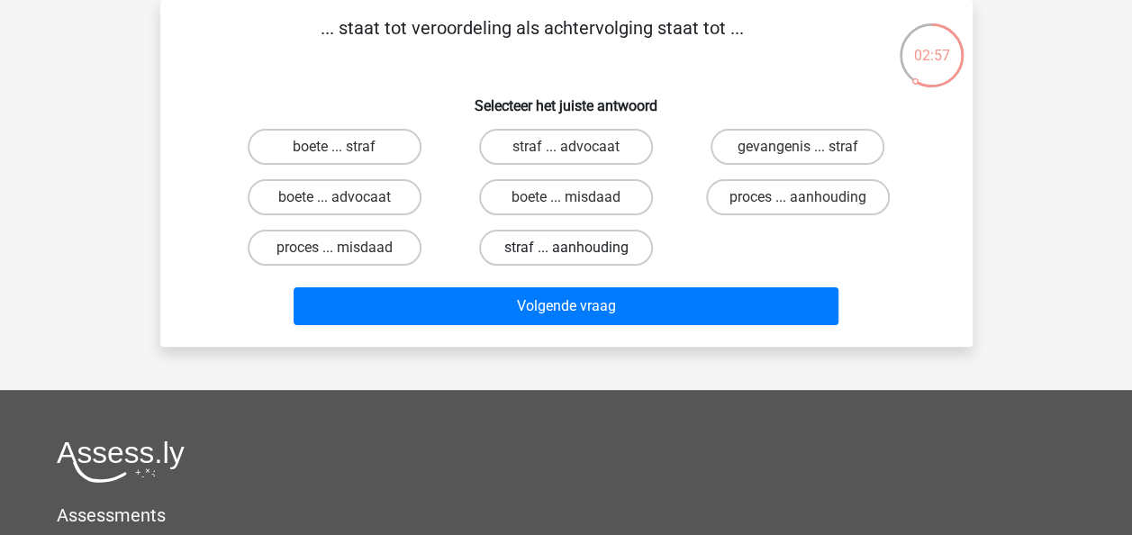
click at [582, 243] on label "straf ... aanhouding" at bounding box center [566, 248] width 174 height 36
click at [577, 248] on input "straf ... aanhouding" at bounding box center [571, 254] width 12 height 12
radio input "true"
click at [798, 214] on label "proces ... aanhouding" at bounding box center [798, 197] width 184 height 36
click at [798, 209] on input "proces ... aanhouding" at bounding box center [804, 203] width 12 height 12
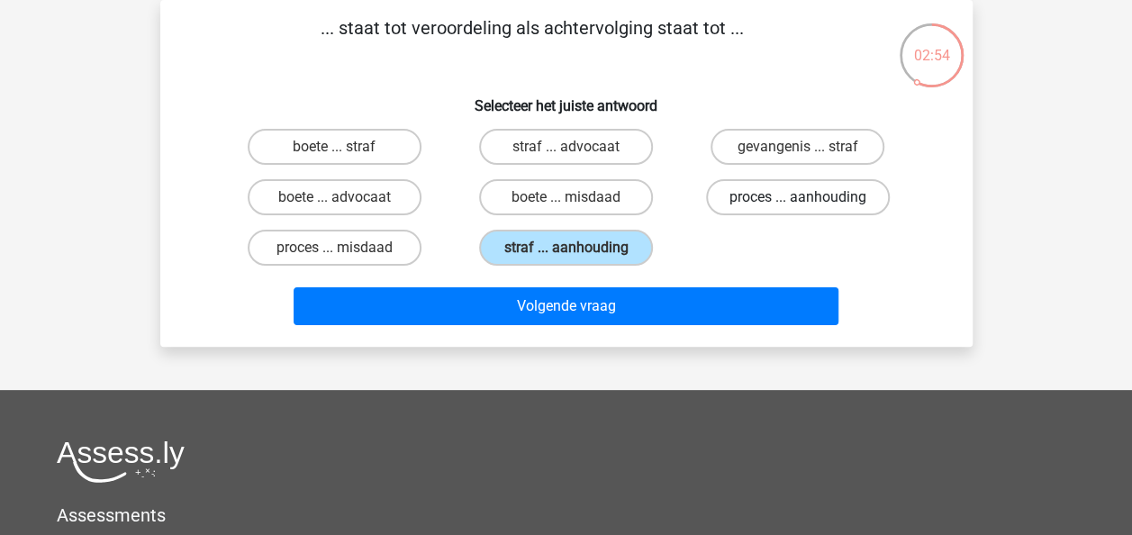
radio input "true"
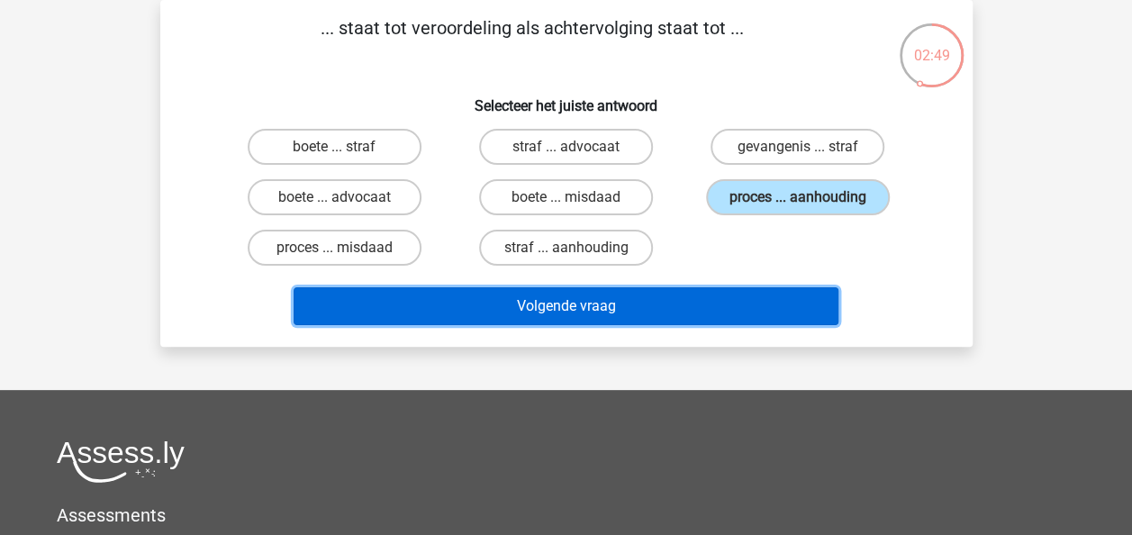
click at [699, 319] on button "Volgende vraag" at bounding box center [565, 306] width 545 height 38
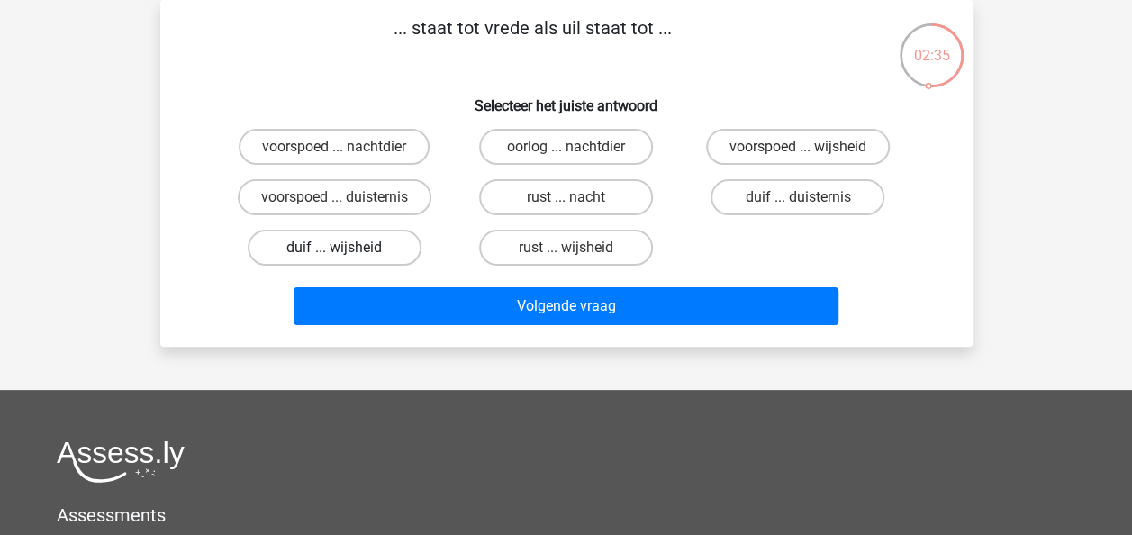
click at [312, 255] on label "duif ... wijsheid" at bounding box center [335, 248] width 174 height 36
click at [334, 255] on input "duif ... wijsheid" at bounding box center [340, 254] width 12 height 12
radio input "true"
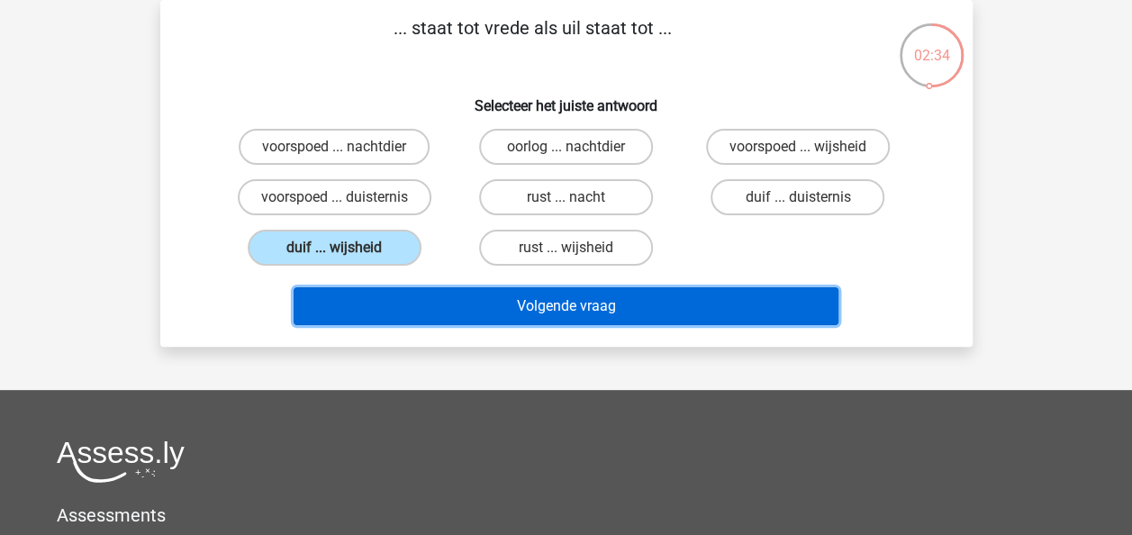
click at [517, 299] on button "Volgende vraag" at bounding box center [565, 306] width 545 height 38
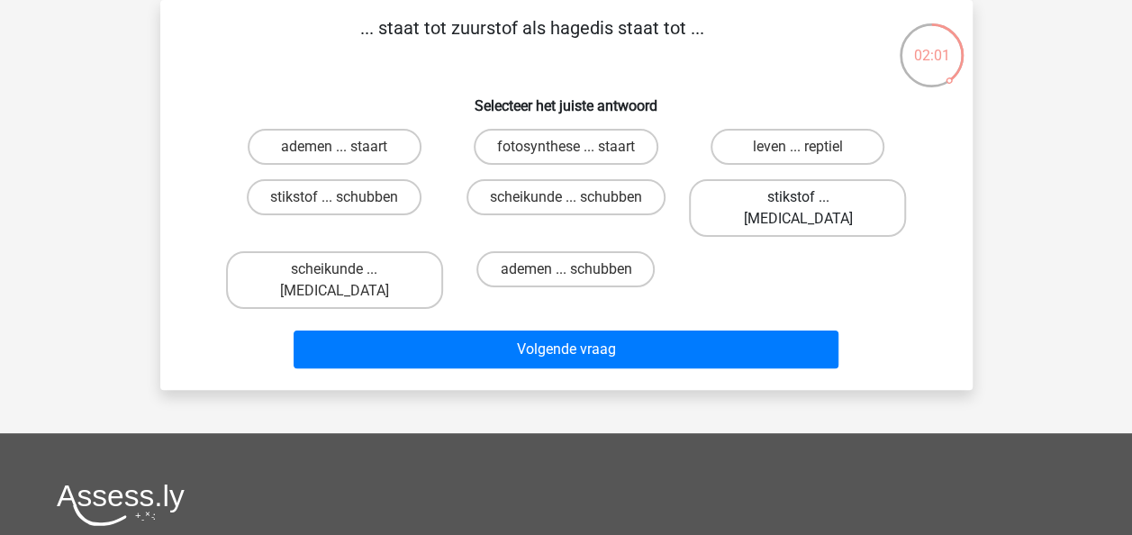
click at [778, 198] on label "stikstof ... krokodil" at bounding box center [797, 208] width 217 height 58
click at [798, 198] on input "stikstof ... krokodil" at bounding box center [804, 203] width 12 height 12
radio input "true"
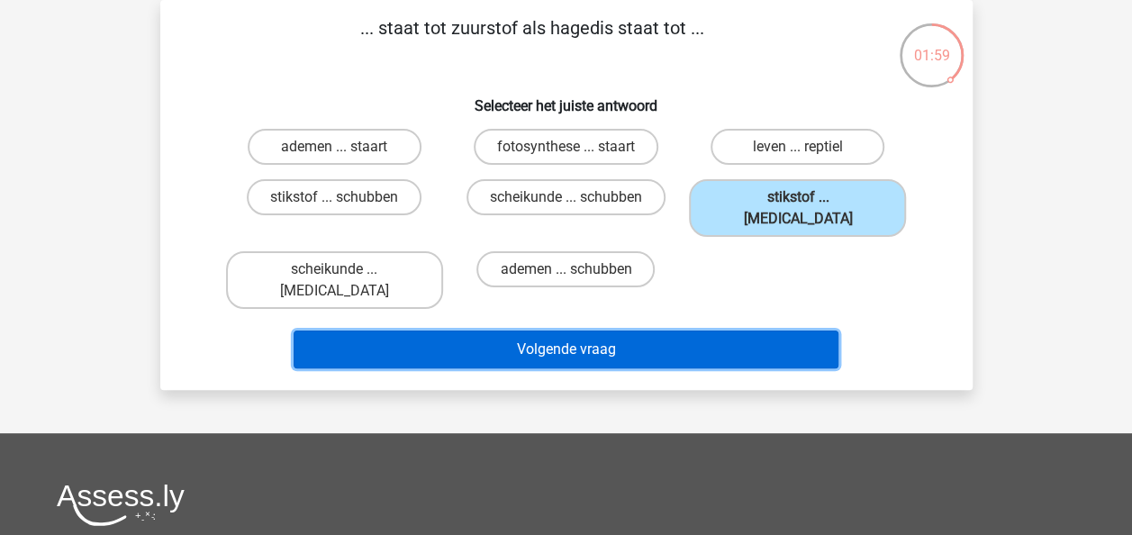
click at [675, 330] on button "Volgende vraag" at bounding box center [565, 349] width 545 height 38
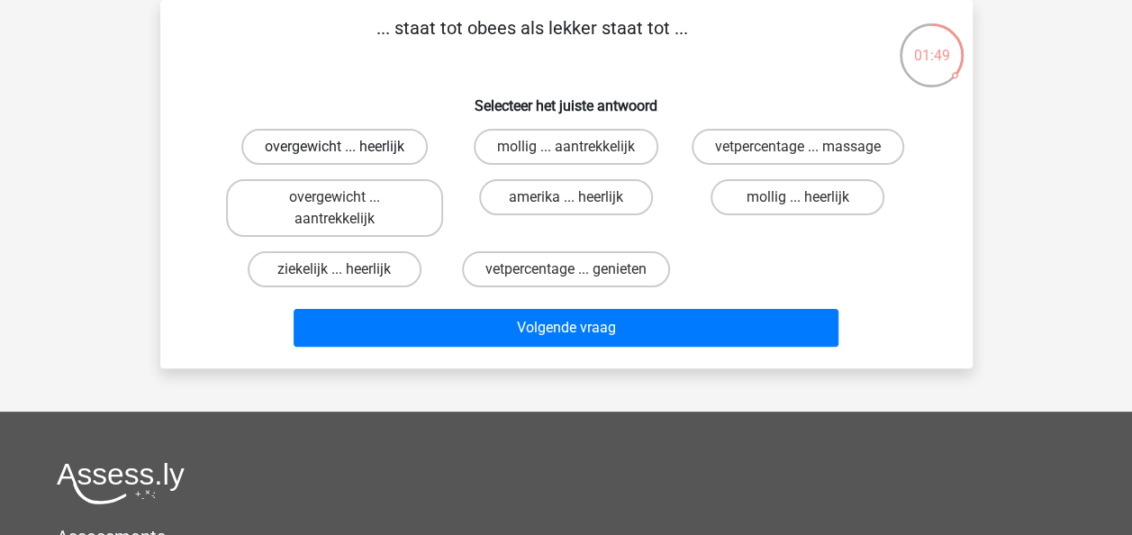
click at [369, 153] on label "overgewicht ... heerlijk" at bounding box center [334, 147] width 186 height 36
click at [346, 153] on input "overgewicht ... heerlijk" at bounding box center [340, 153] width 12 height 12
radio input "true"
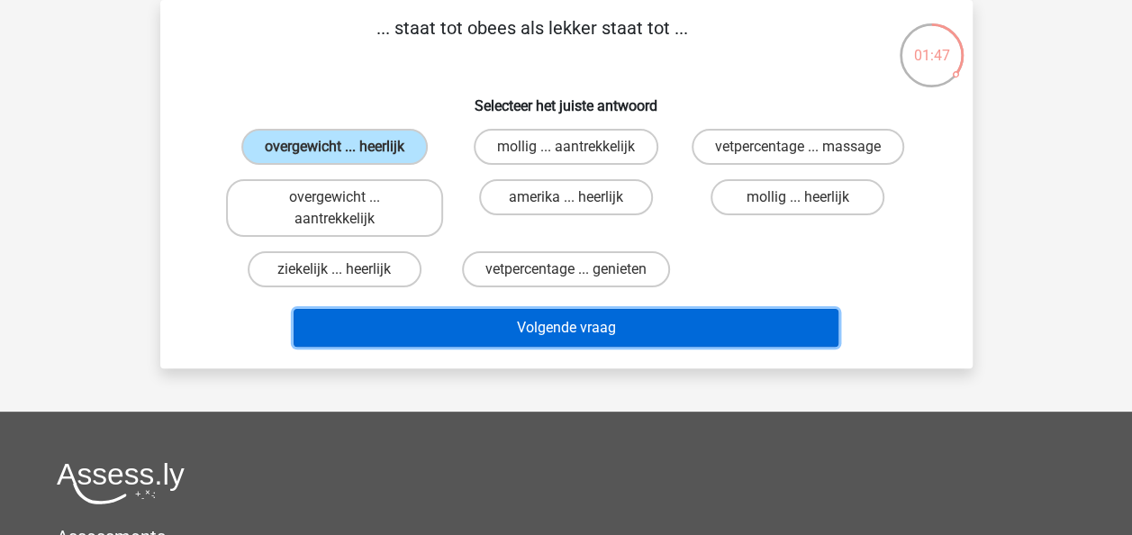
click at [553, 319] on button "Volgende vraag" at bounding box center [565, 328] width 545 height 38
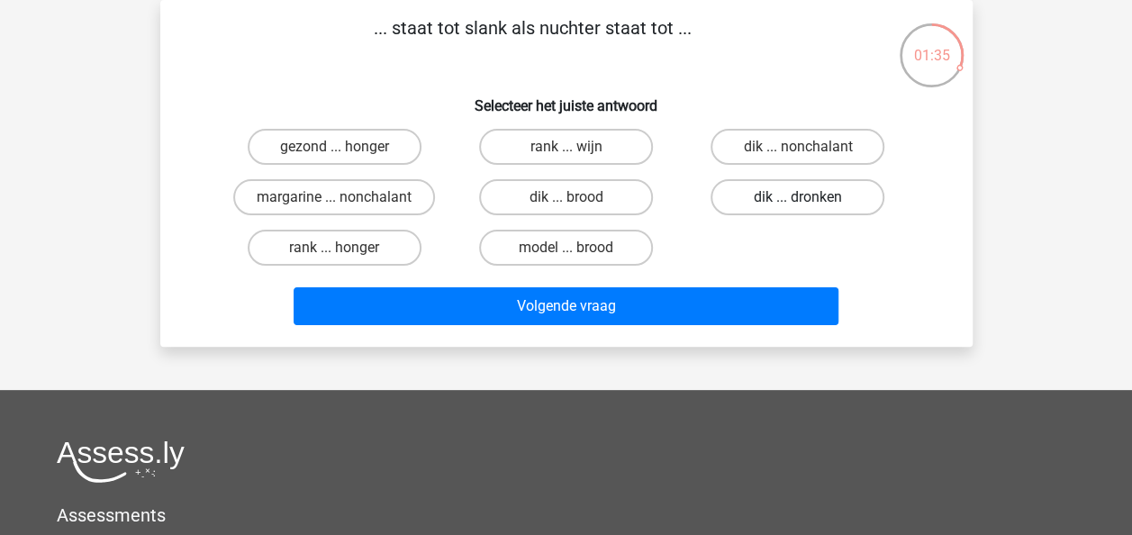
click at [772, 200] on label "dik ... dronken" at bounding box center [797, 197] width 174 height 36
click at [798, 200] on input "dik ... dronken" at bounding box center [804, 203] width 12 height 12
radio input "true"
click at [772, 200] on label "dik ... dronken" at bounding box center [797, 197] width 174 height 36
click at [798, 200] on input "dik ... dronken" at bounding box center [804, 203] width 12 height 12
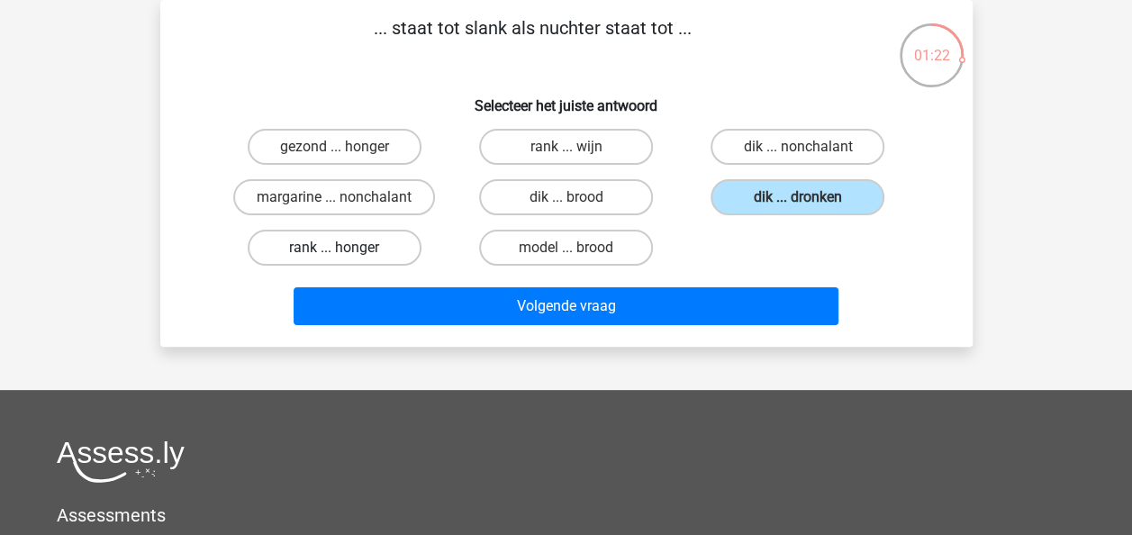
click at [367, 258] on label "rank ... honger" at bounding box center [335, 248] width 174 height 36
click at [346, 258] on input "rank ... honger" at bounding box center [340, 254] width 12 height 12
radio input "true"
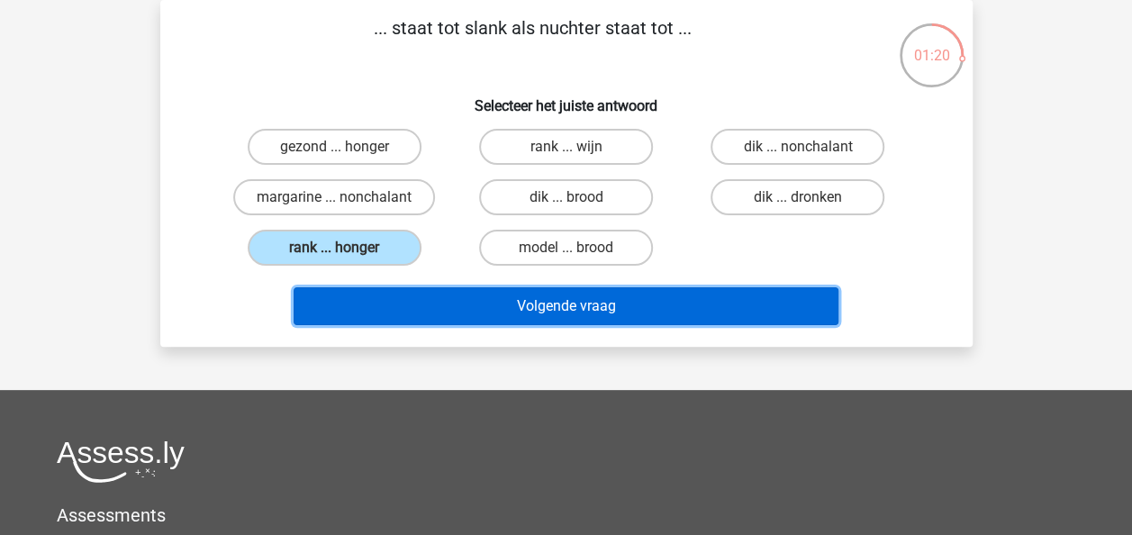
click at [487, 313] on button "Volgende vraag" at bounding box center [565, 306] width 545 height 38
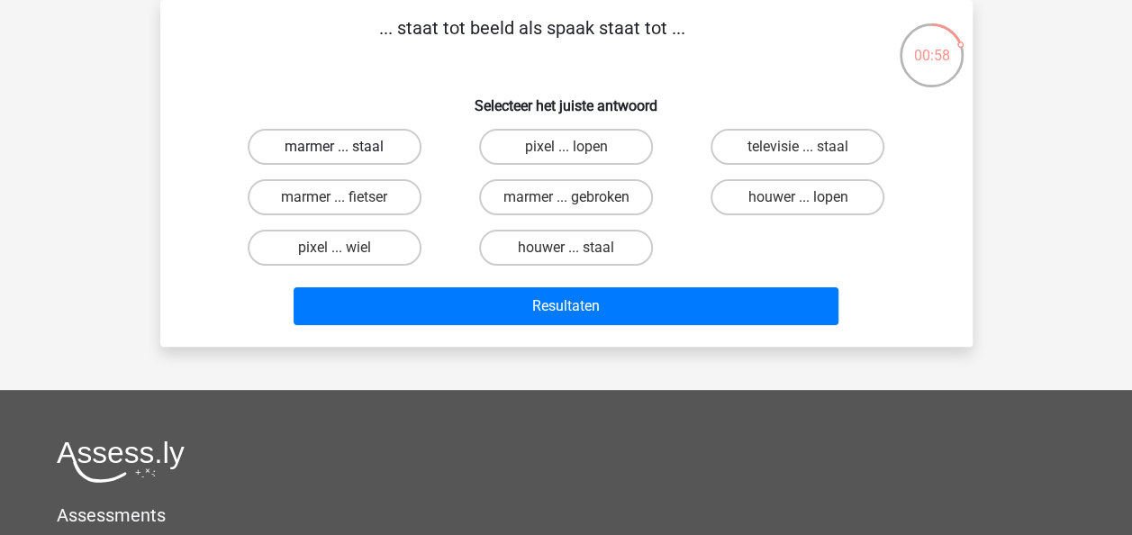
click at [351, 142] on label "marmer ... staal" at bounding box center [335, 147] width 174 height 36
click at [346, 147] on input "marmer ... staal" at bounding box center [340, 153] width 12 height 12
radio input "true"
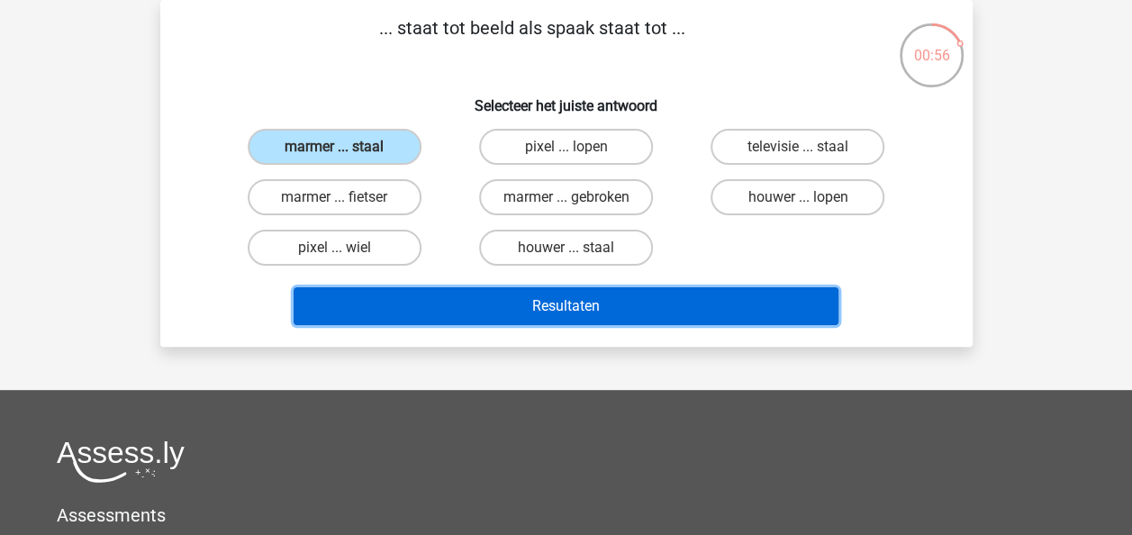
click at [535, 304] on button "Resultaten" at bounding box center [565, 306] width 545 height 38
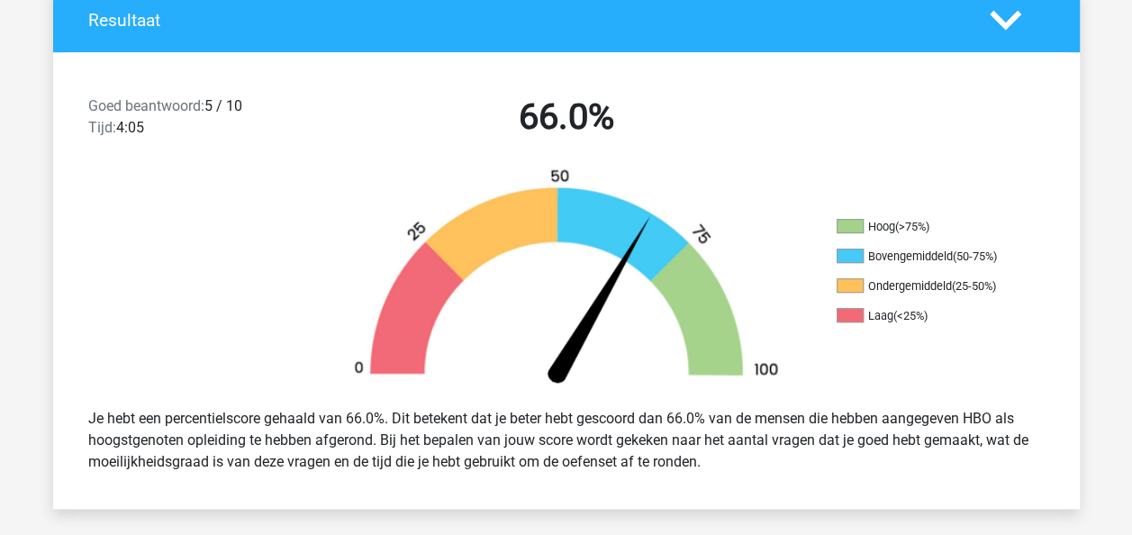
scroll to position [391, 0]
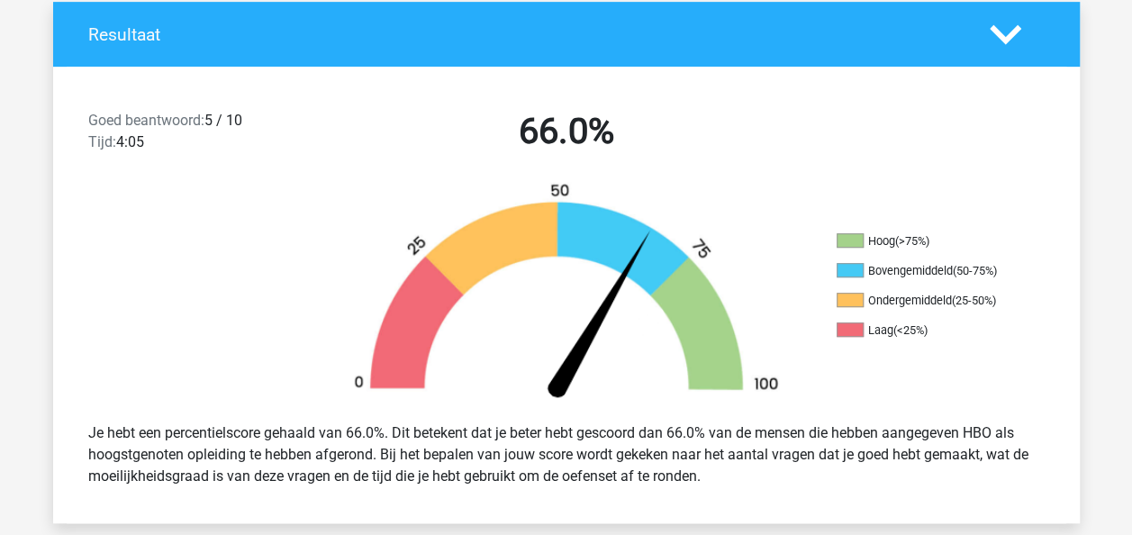
click at [999, 27] on icon at bounding box center [1005, 35] width 32 height 32
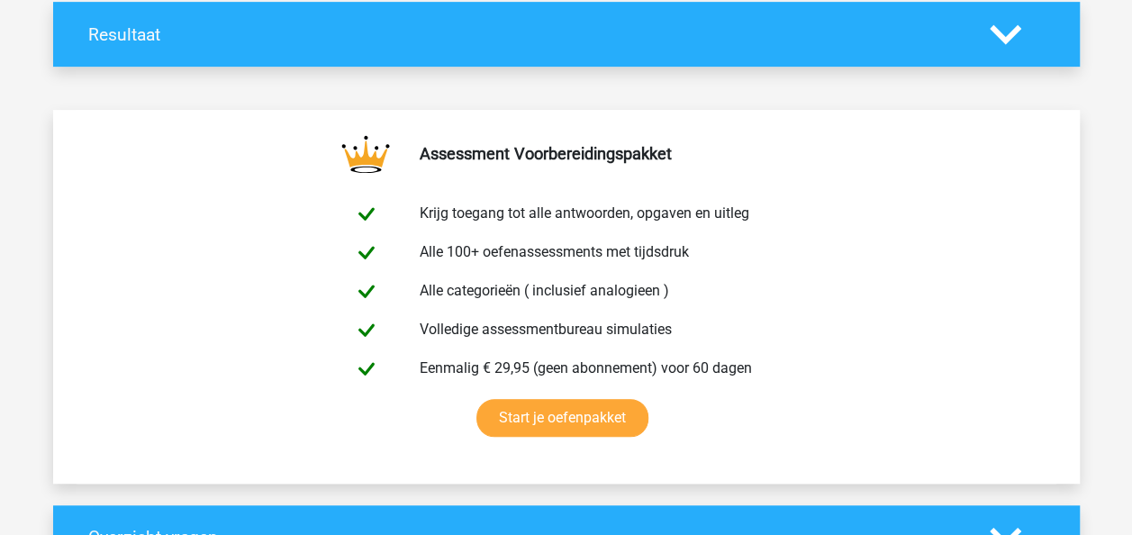
click at [999, 27] on icon at bounding box center [1005, 35] width 32 height 32
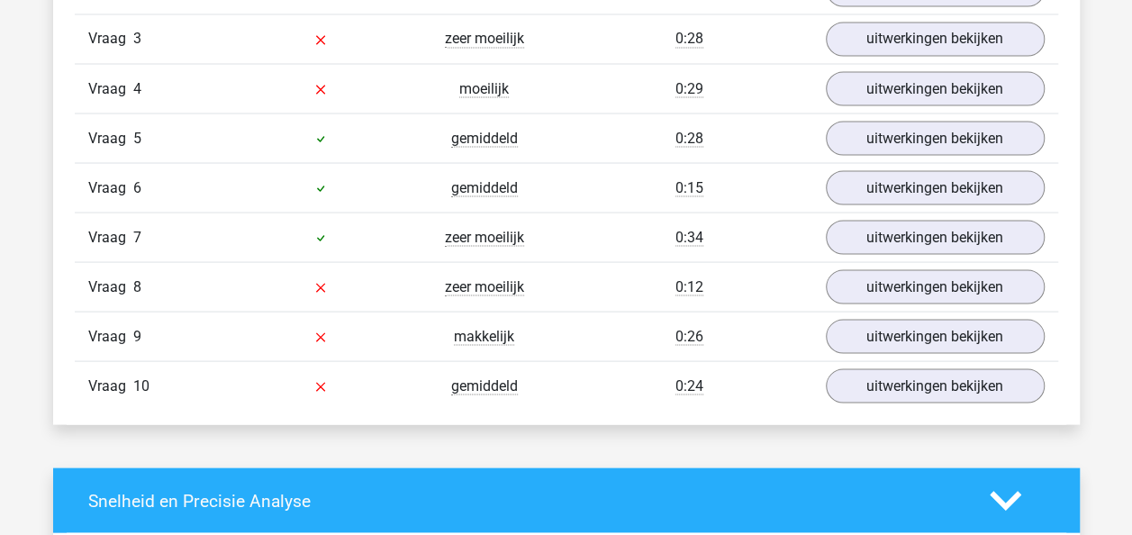
scroll to position [1641, 0]
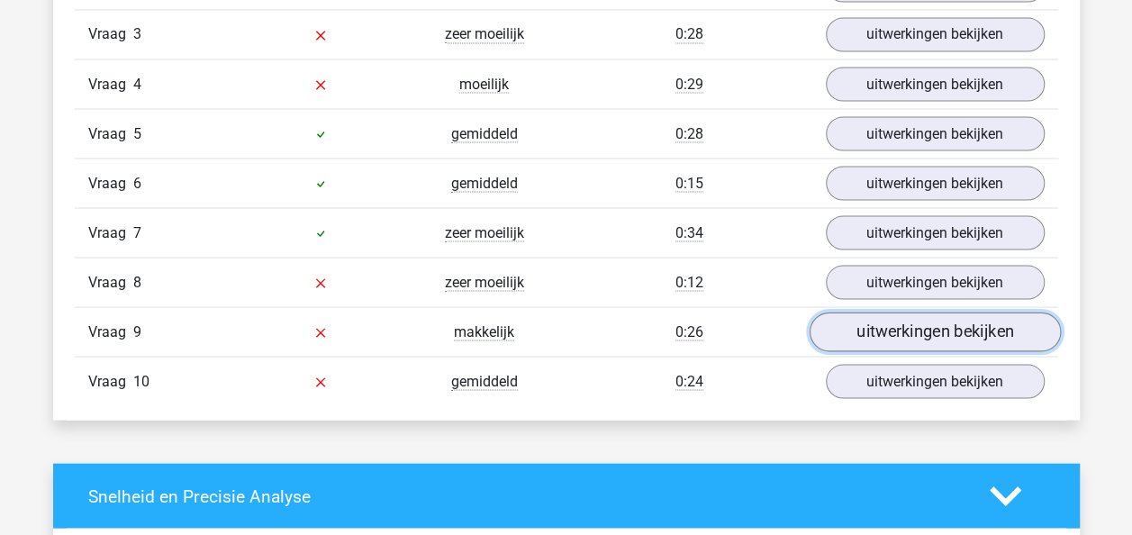
click at [999, 316] on link "uitwerkingen bekijken" at bounding box center [933, 332] width 251 height 40
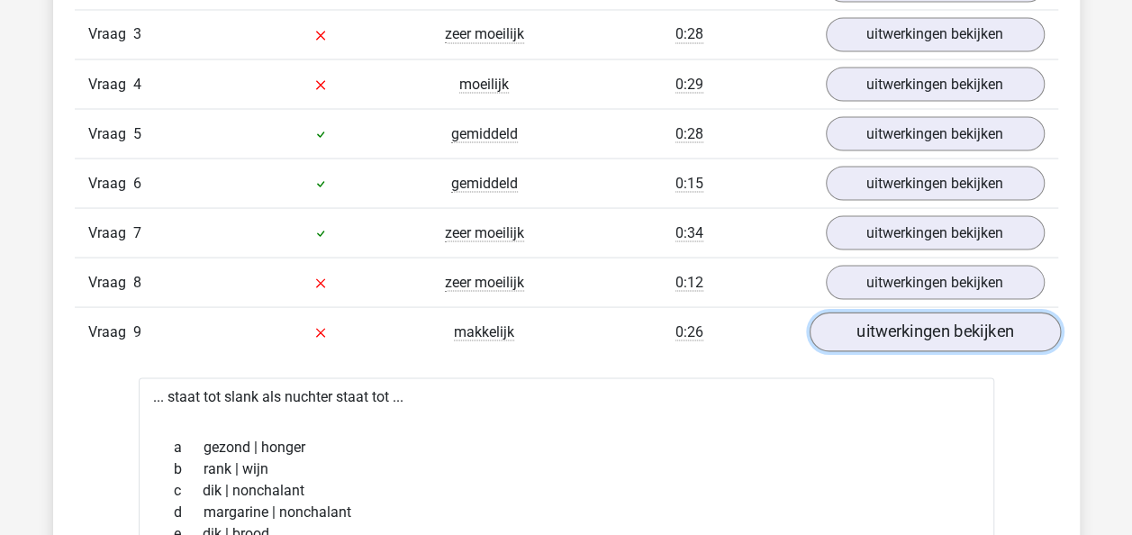
click at [999, 316] on link "uitwerkingen bekijken" at bounding box center [933, 332] width 251 height 40
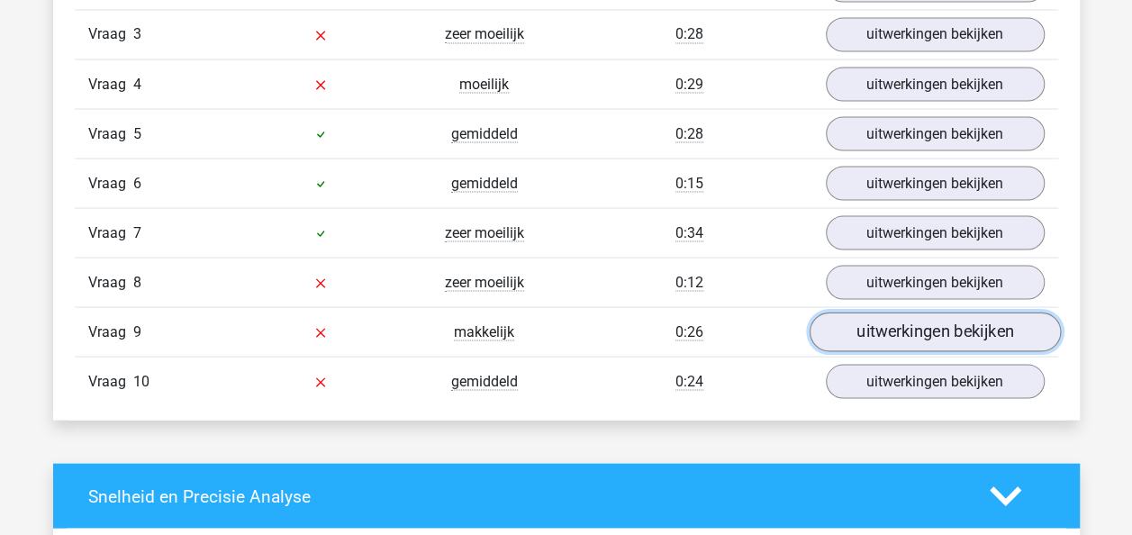
click at [1005, 330] on link "uitwerkingen bekijken" at bounding box center [933, 332] width 251 height 40
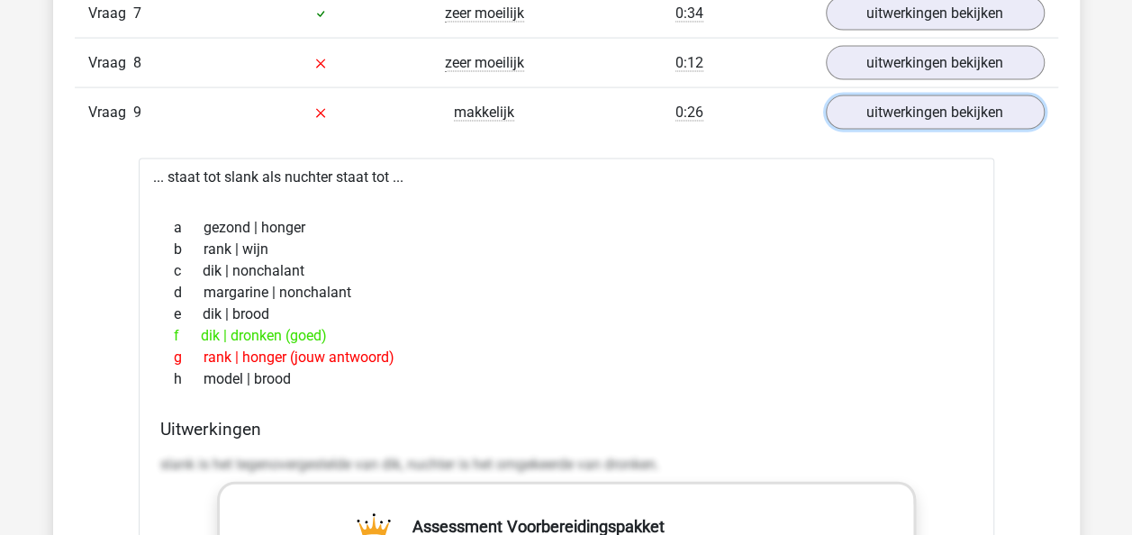
scroll to position [1873, 0]
